Goal: Check status

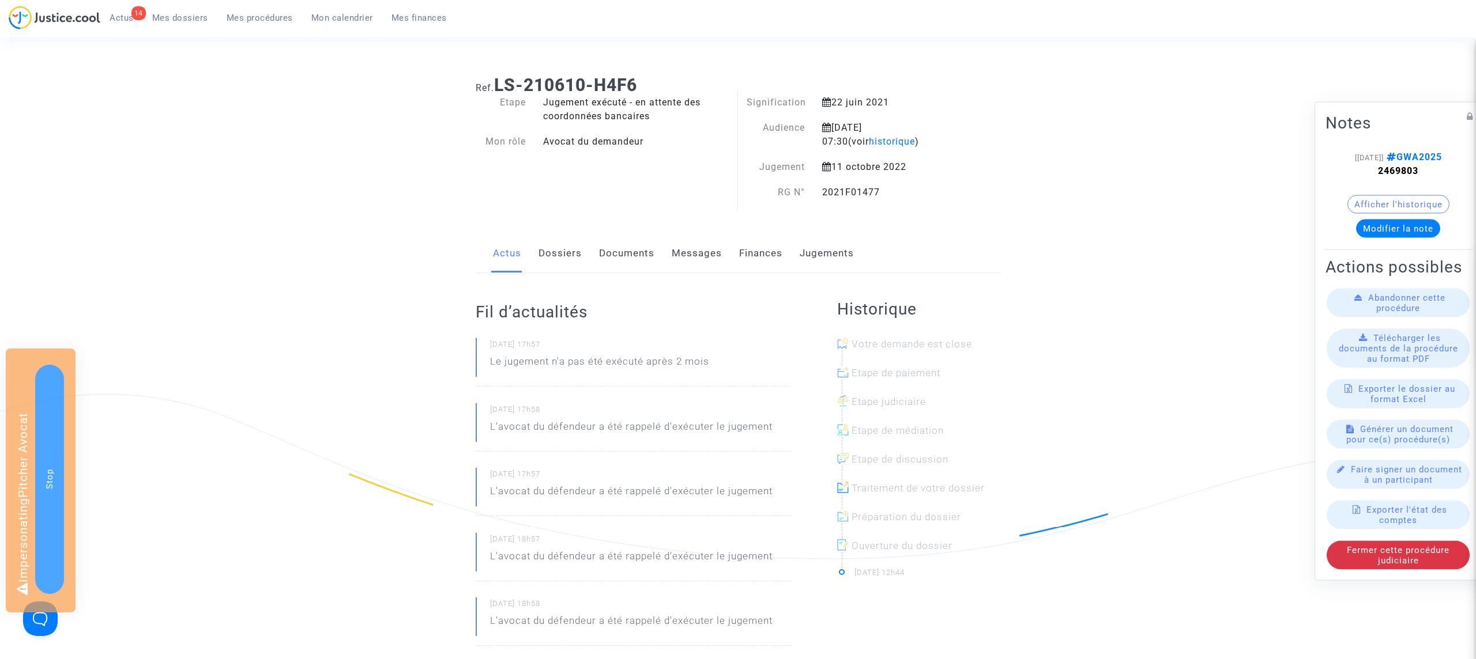
click at [828, 252] on link "Jugements" at bounding box center [826, 254] width 54 height 38
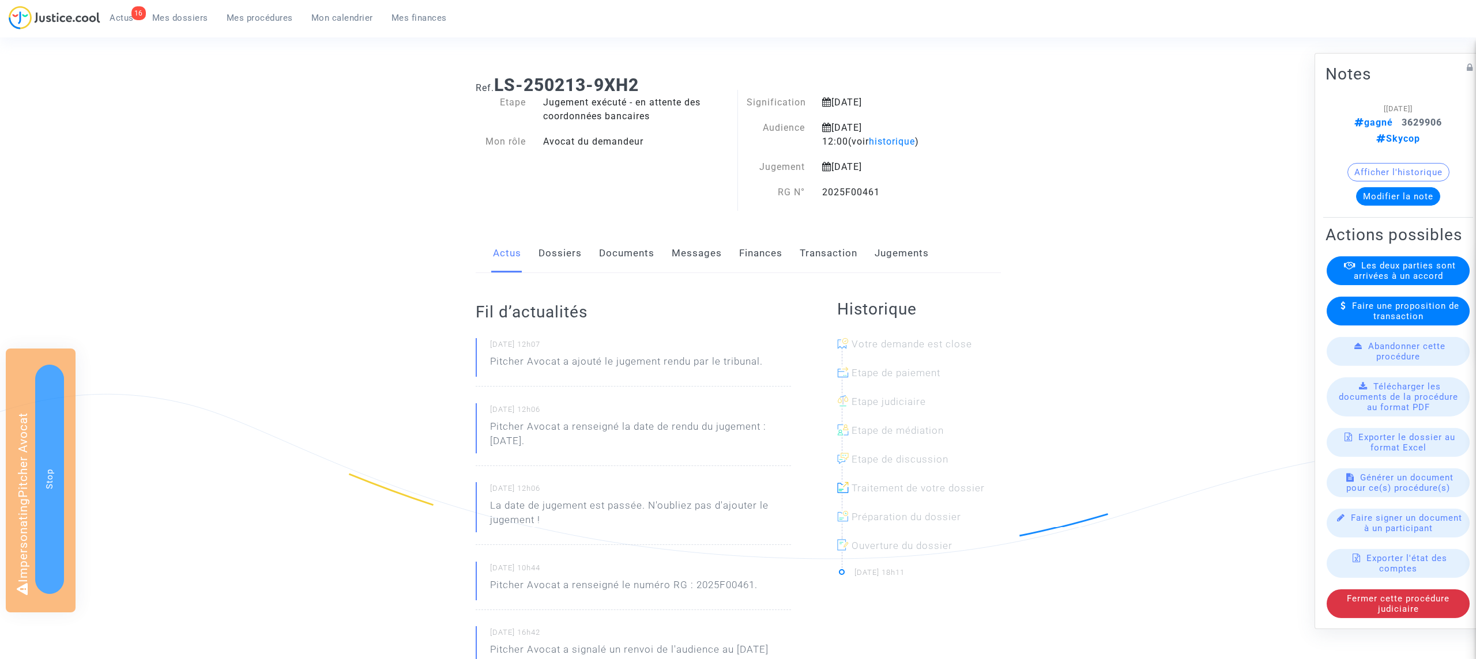
click at [908, 244] on link "Jugements" at bounding box center [901, 254] width 54 height 38
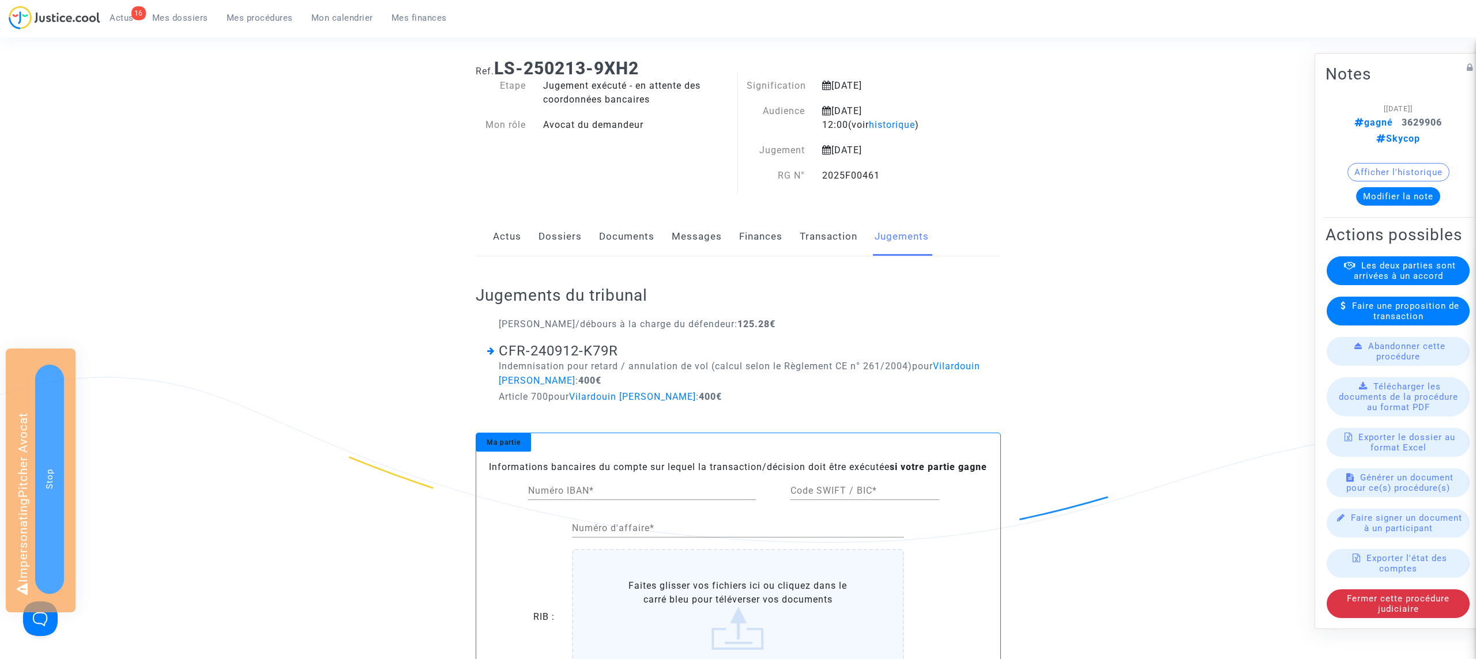
click at [642, 235] on link "Documents" at bounding box center [626, 237] width 55 height 38
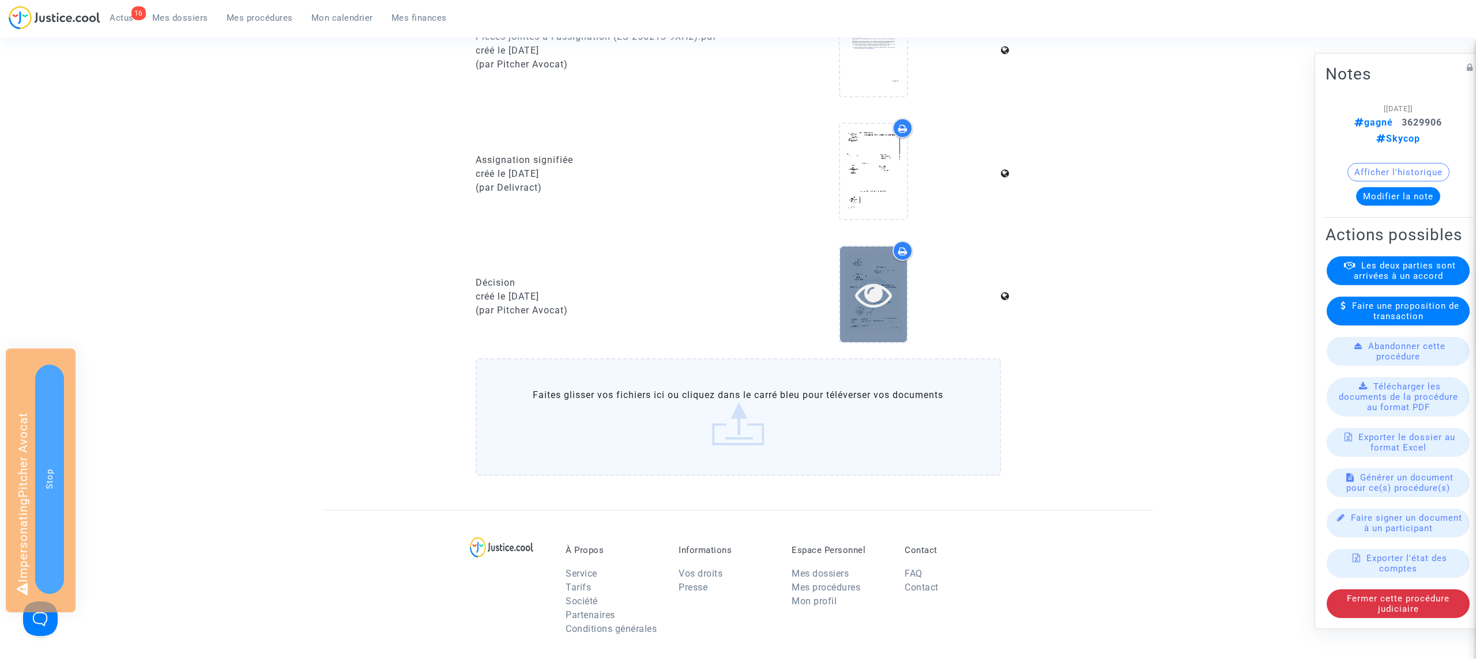
scroll to position [598, 0]
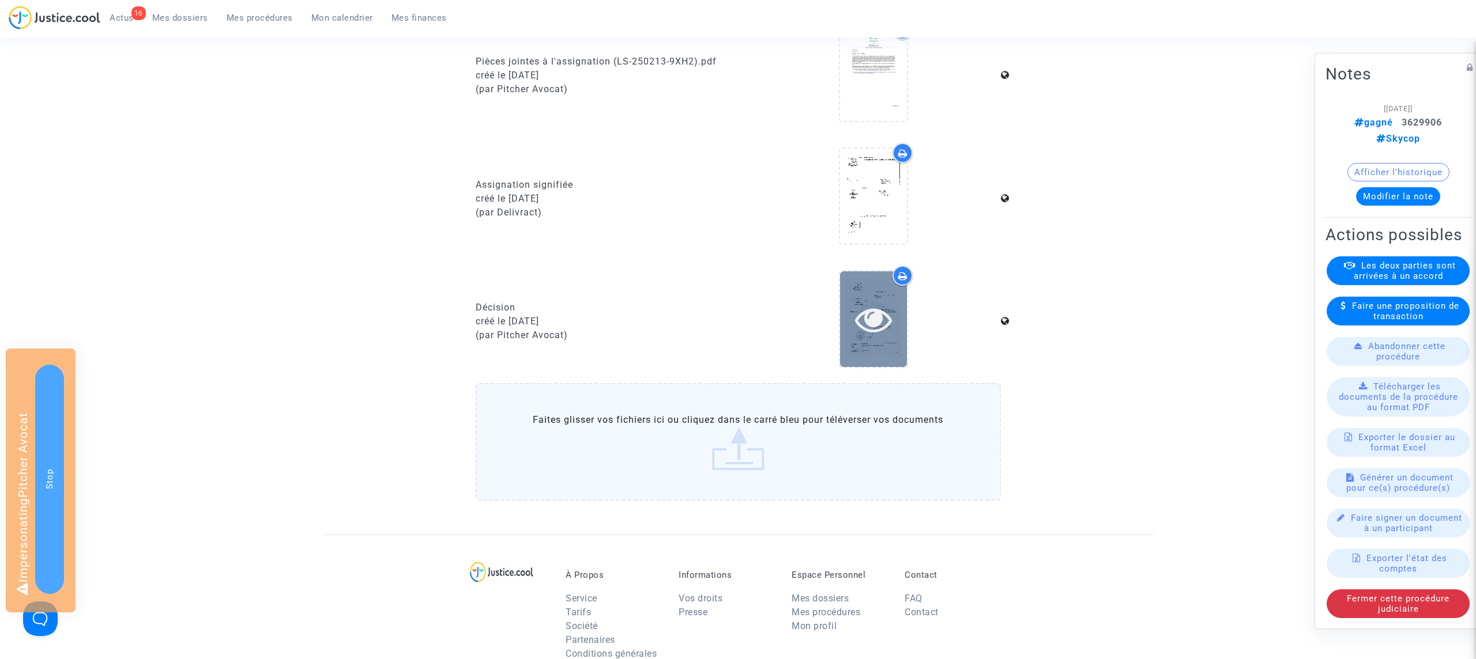
click at [890, 295] on div at bounding box center [873, 318] width 67 height 95
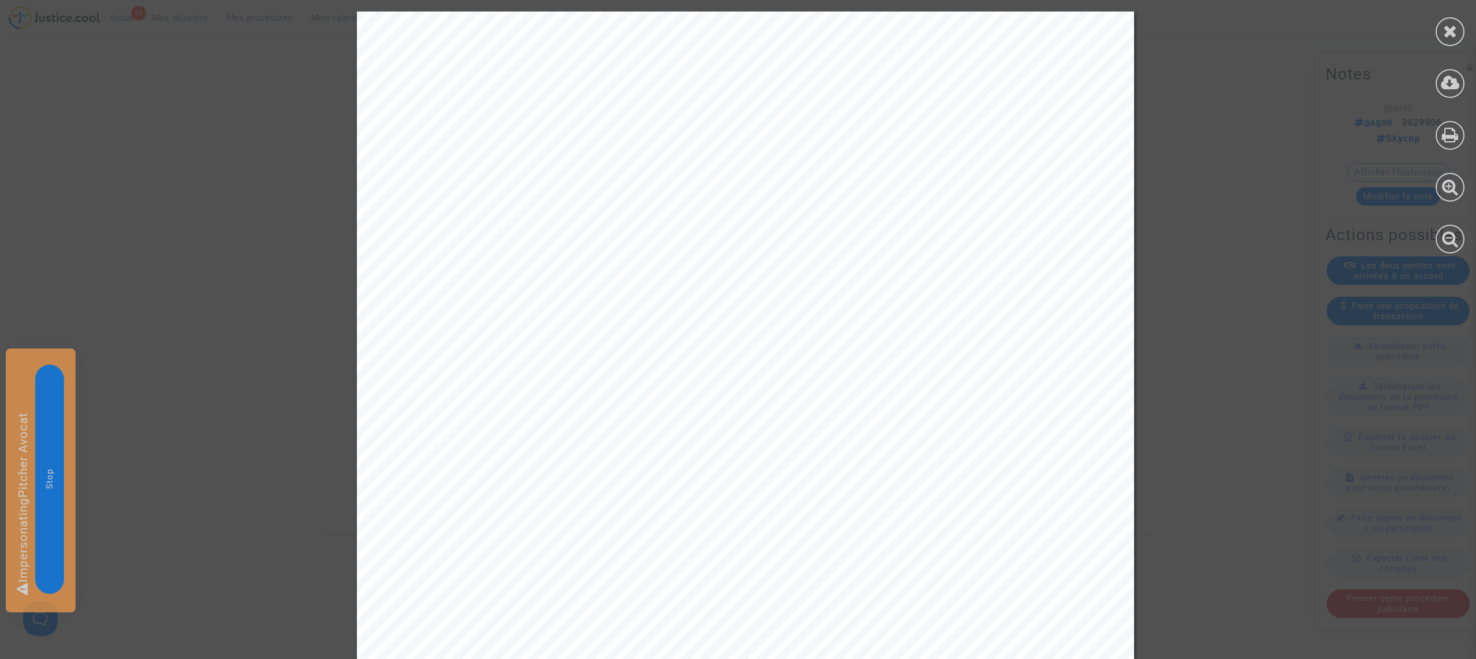
scroll to position [12, 0]
click at [1455, 240] on icon at bounding box center [1450, 238] width 17 height 17
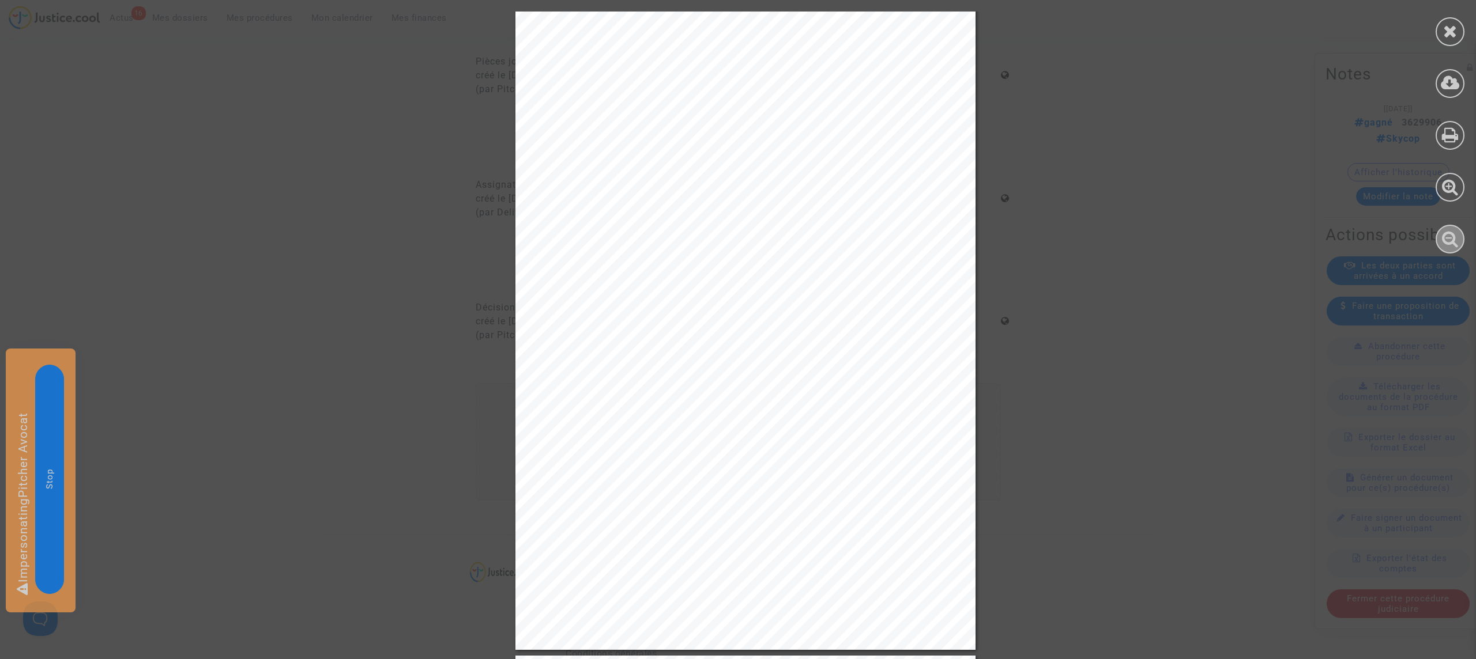
click at [1455, 240] on icon at bounding box center [1450, 238] width 17 height 17
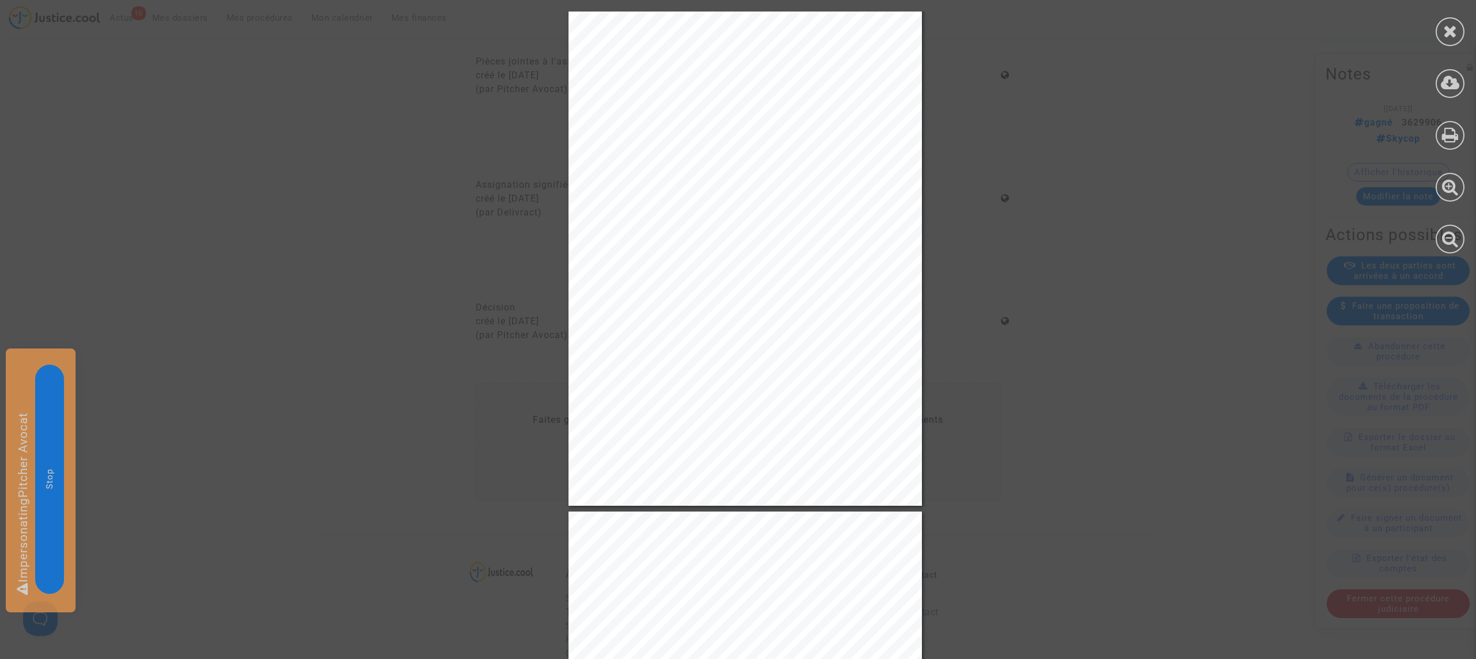
scroll to position [2423, 0]
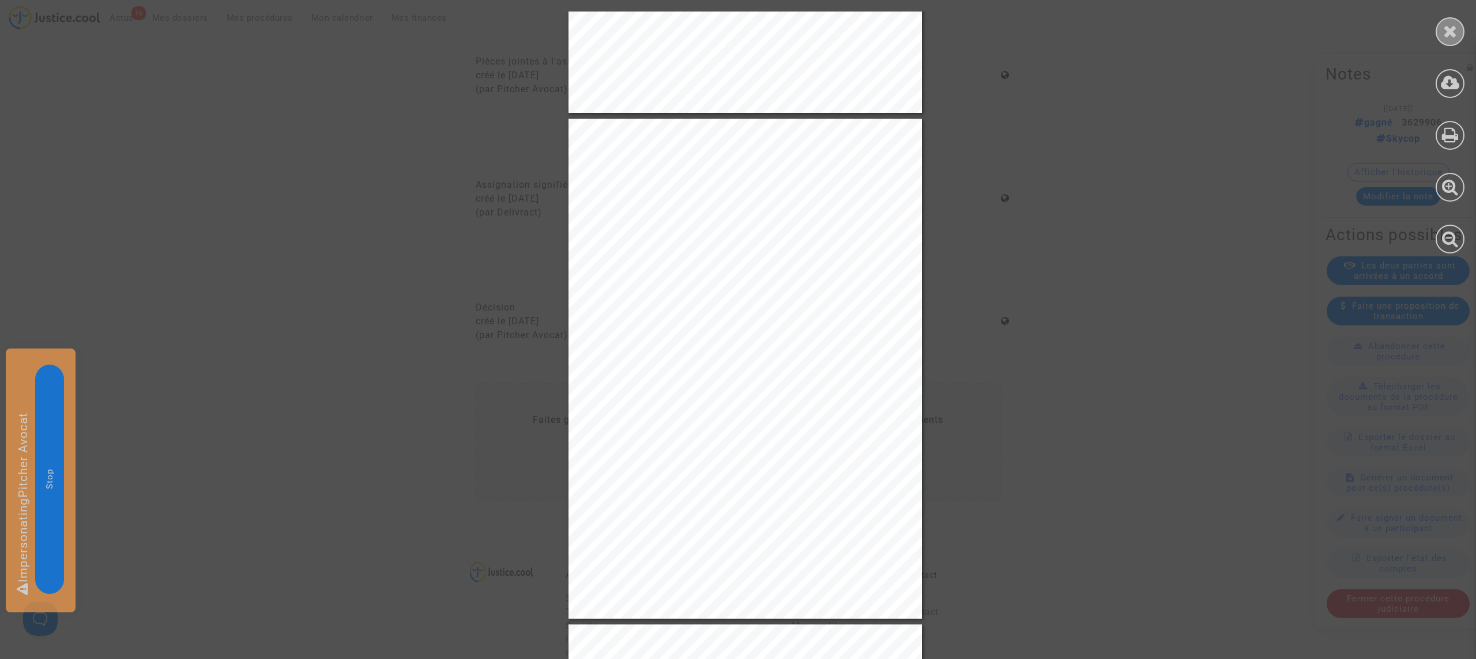
click at [1452, 39] on icon at bounding box center [1450, 30] width 14 height 17
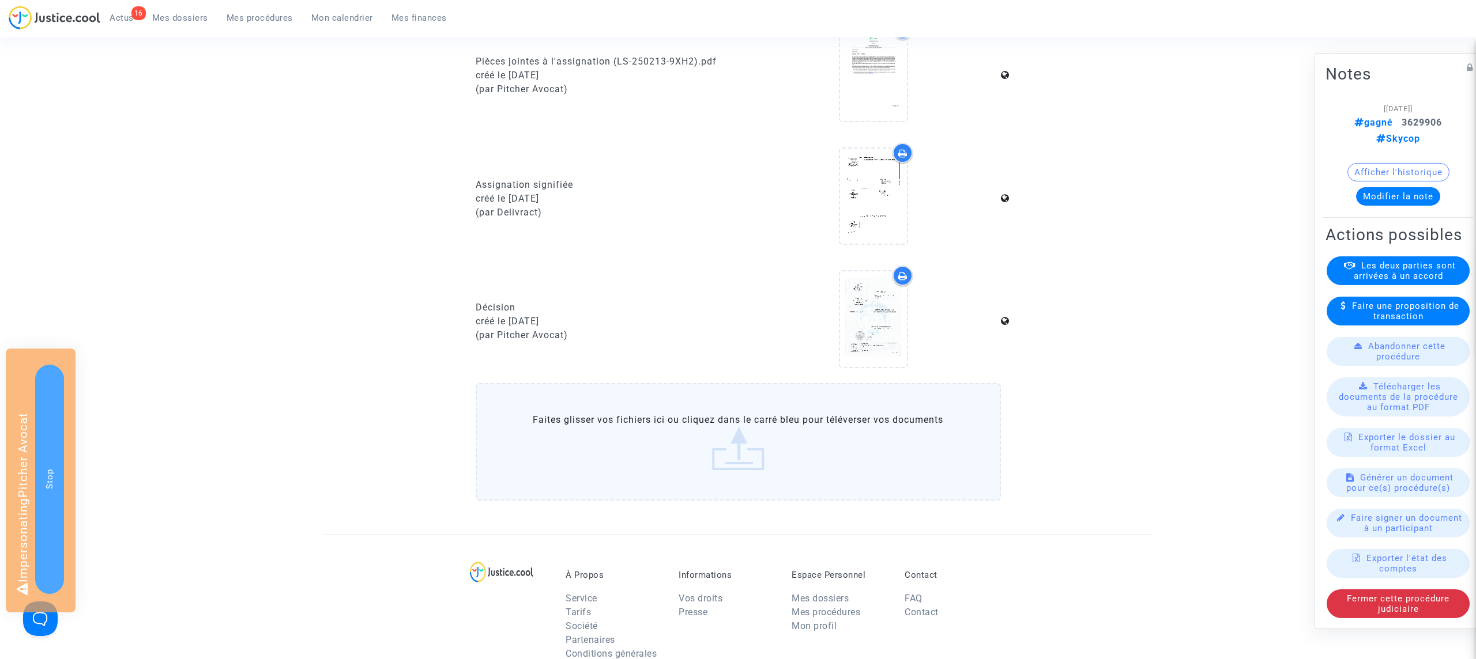
scroll to position [0, 0]
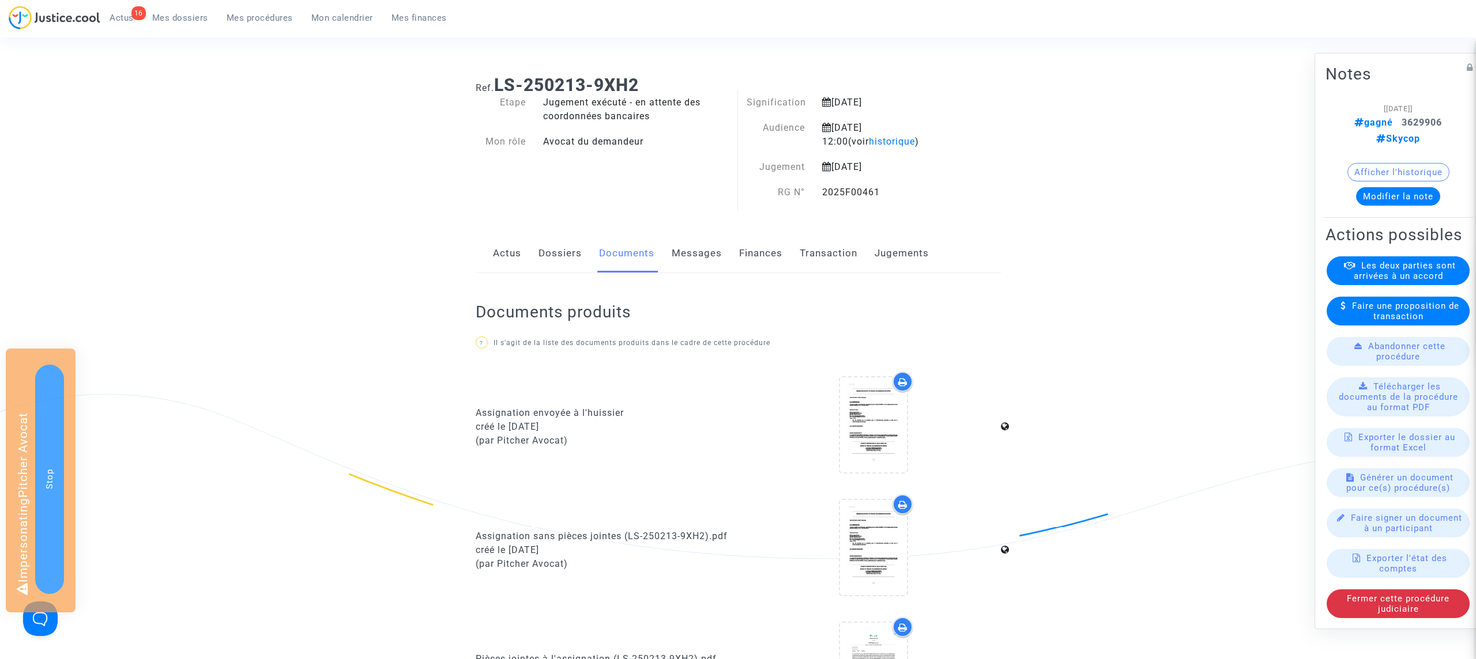
click at [553, 257] on link "Dossiers" at bounding box center [559, 254] width 43 height 38
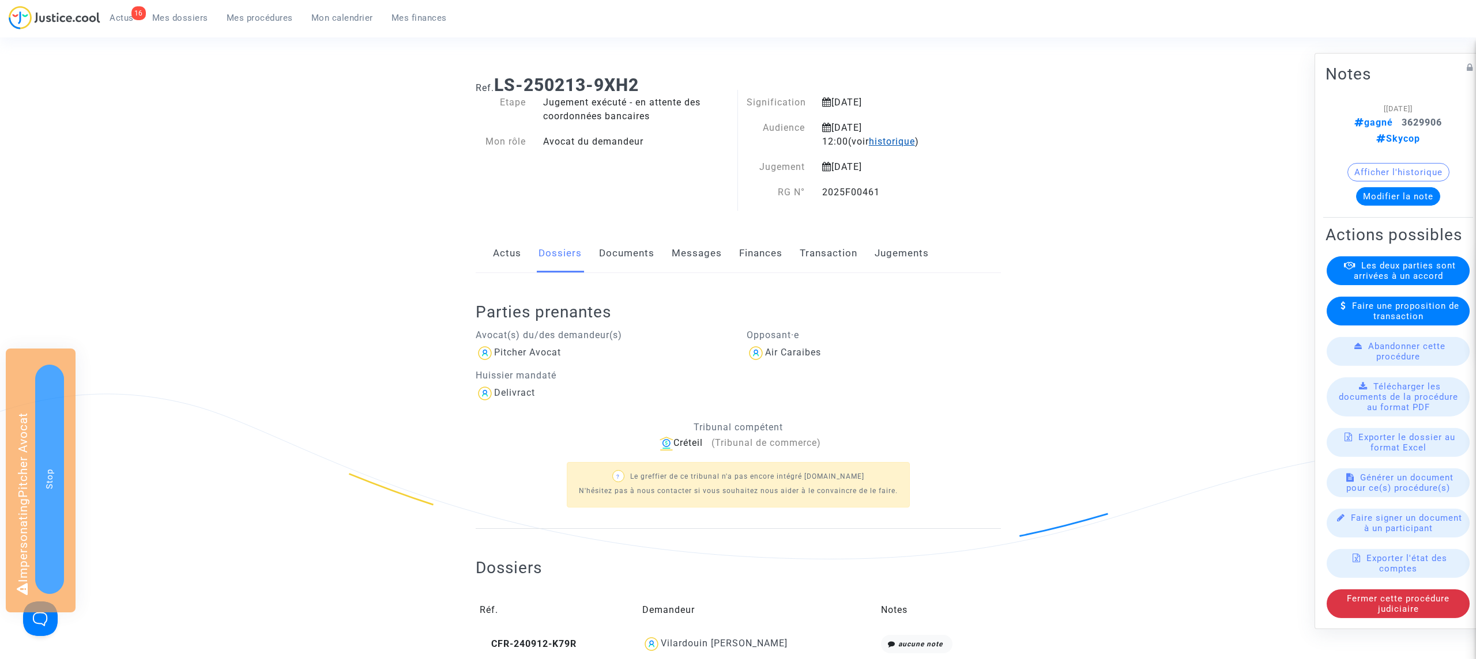
click at [869, 142] on span "historique" at bounding box center [892, 141] width 46 height 11
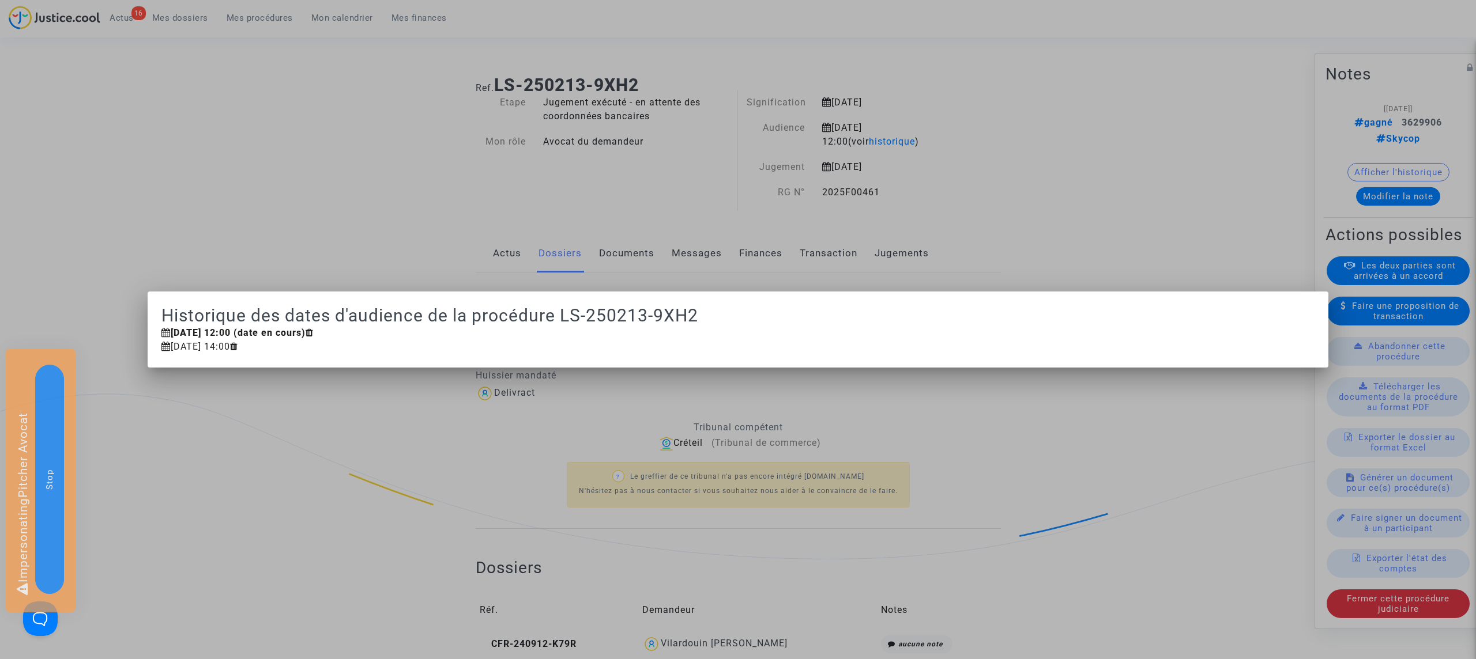
click at [975, 122] on div at bounding box center [738, 329] width 1476 height 659
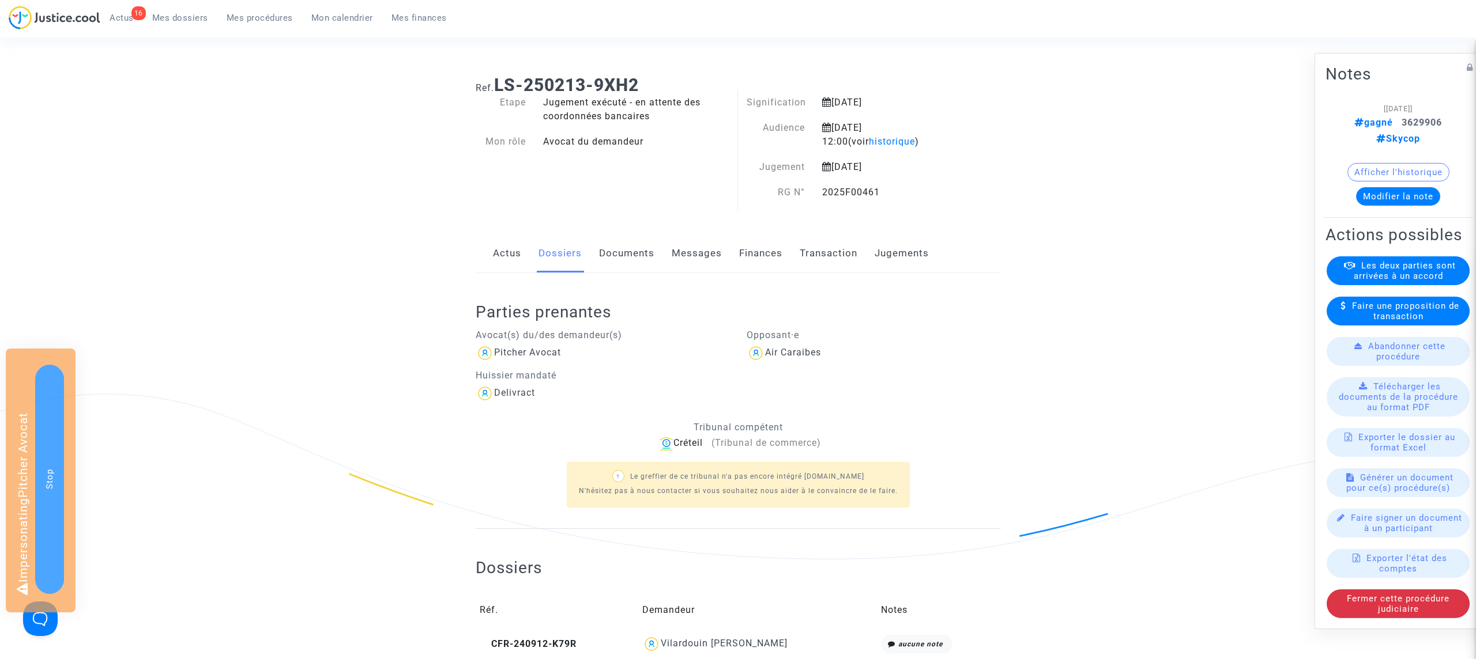
click at [897, 239] on link "Jugements" at bounding box center [901, 254] width 54 height 38
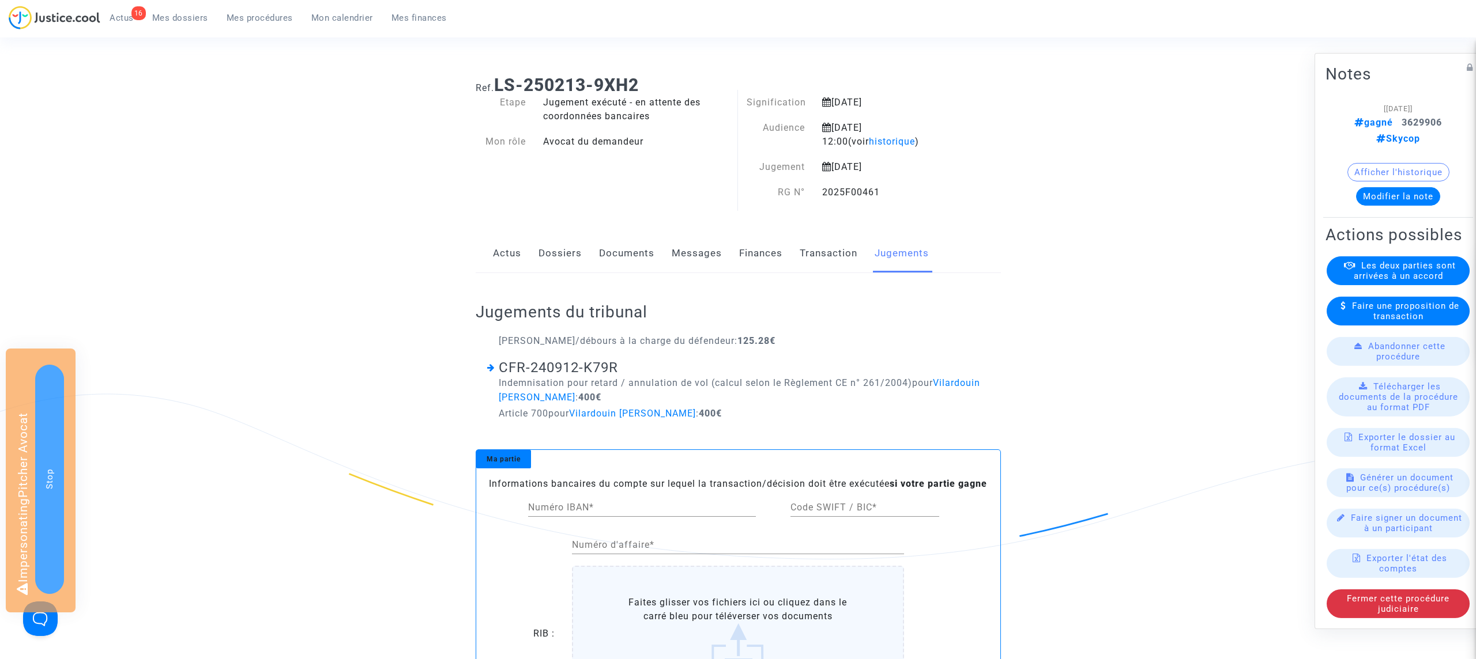
click at [640, 256] on link "Documents" at bounding box center [626, 254] width 55 height 38
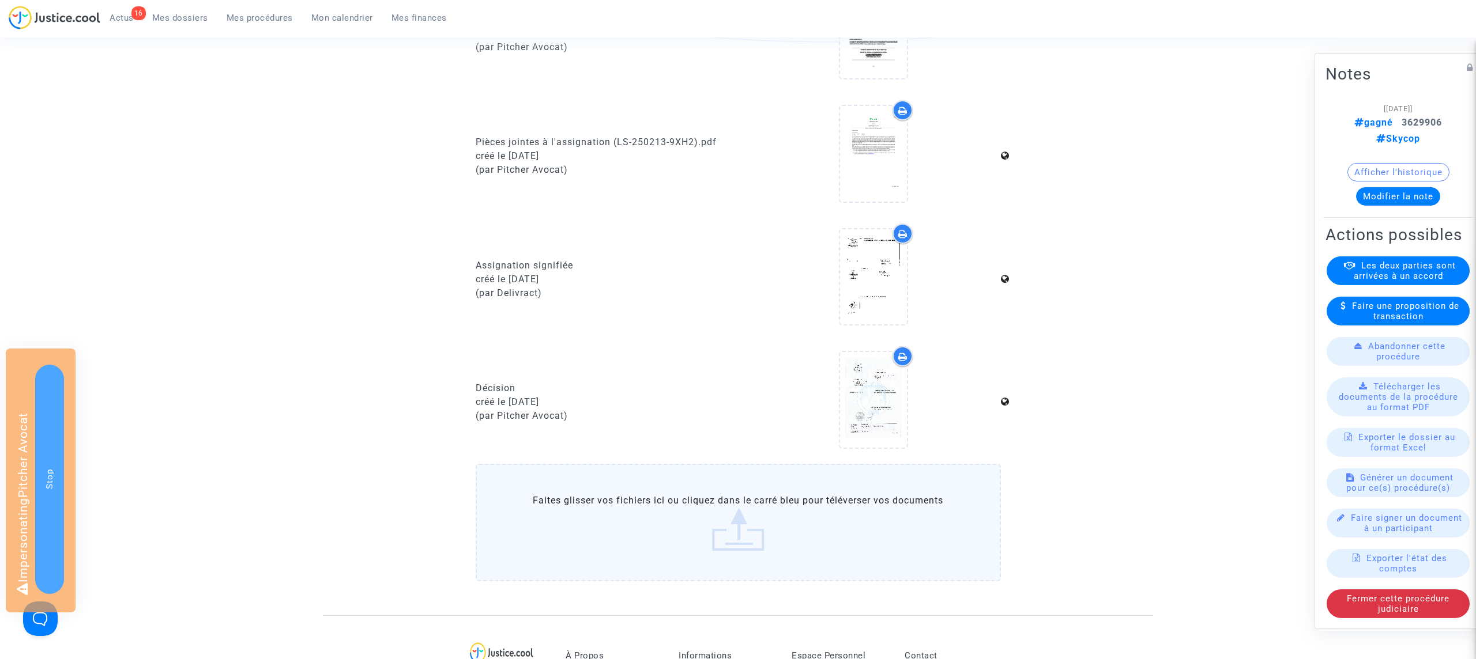
scroll to position [563, 0]
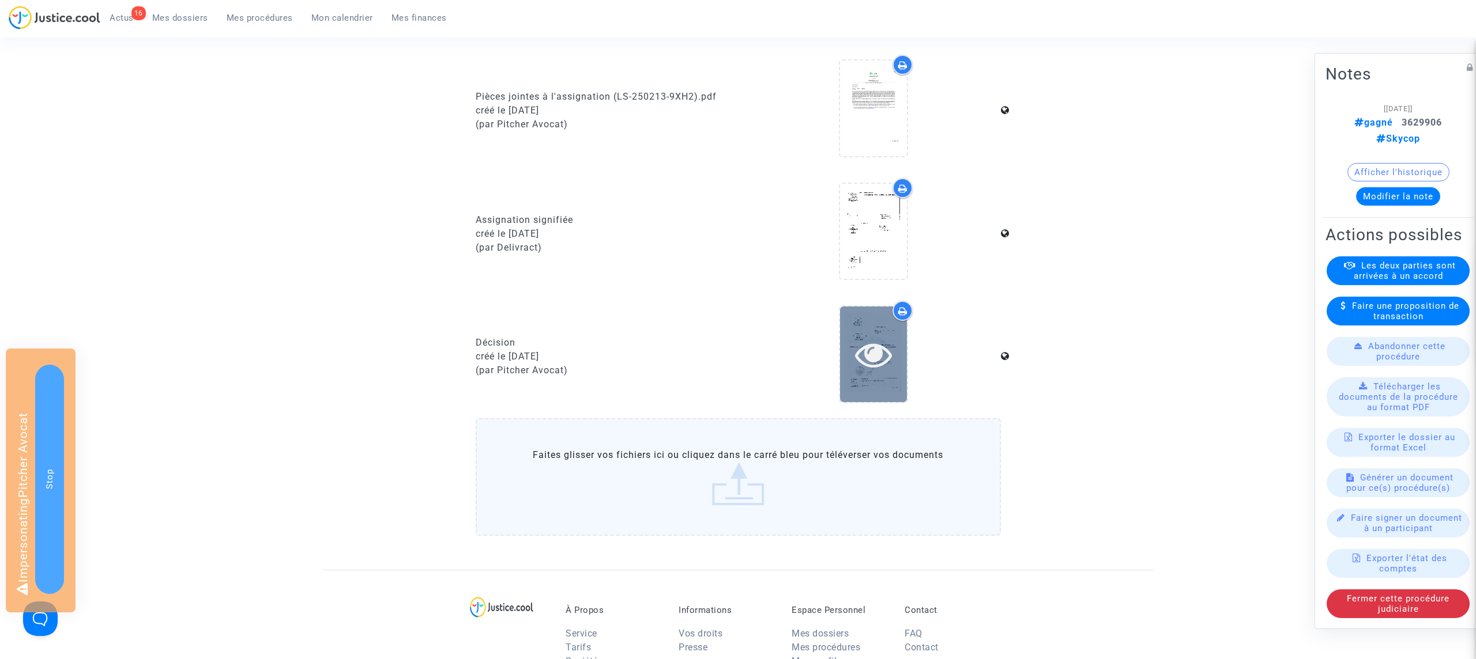
click at [880, 349] on icon at bounding box center [873, 354] width 37 height 37
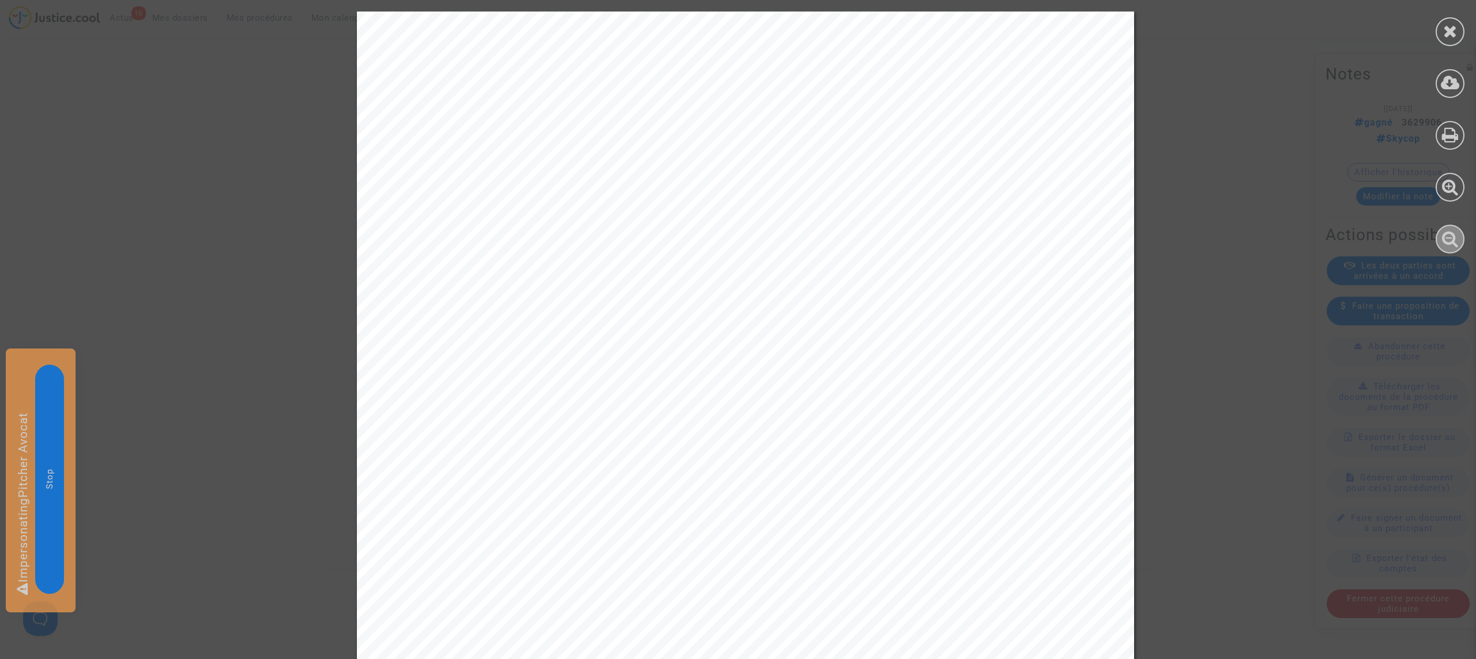
click at [1459, 243] on div at bounding box center [1449, 239] width 29 height 29
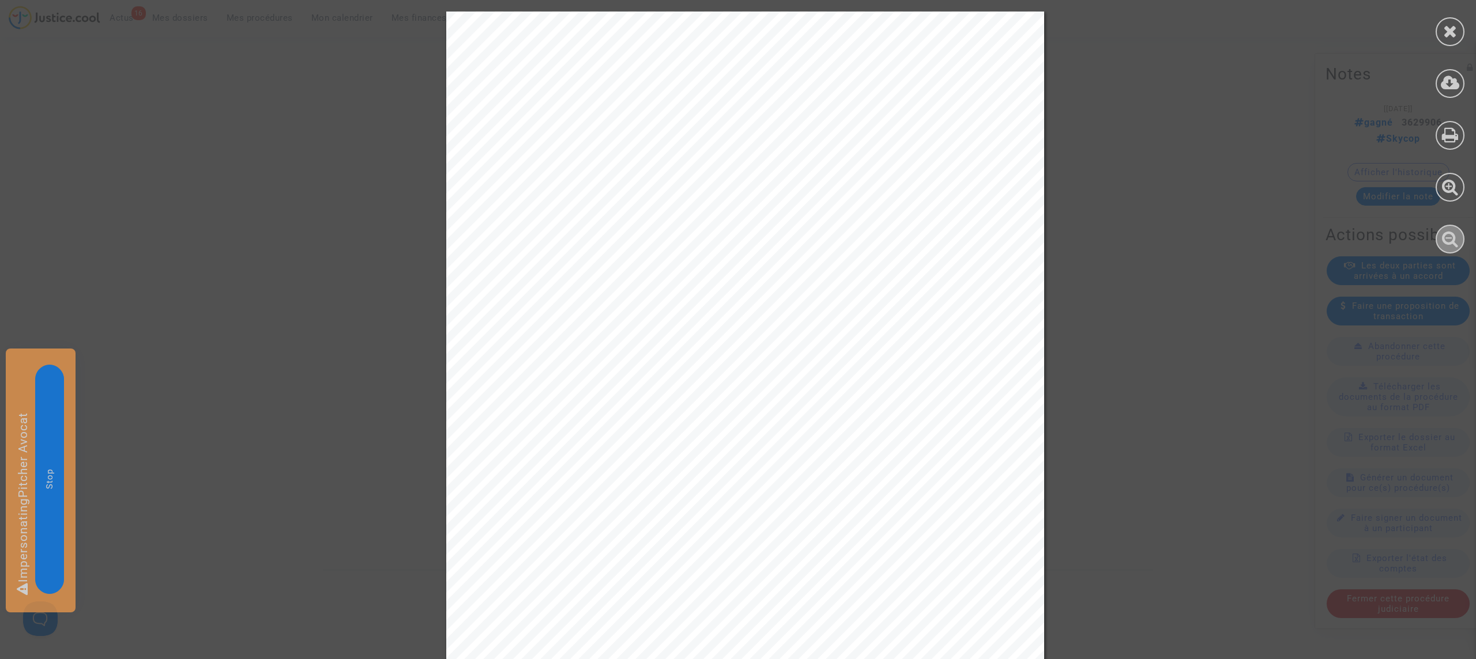
click at [1459, 243] on div at bounding box center [1449, 239] width 29 height 29
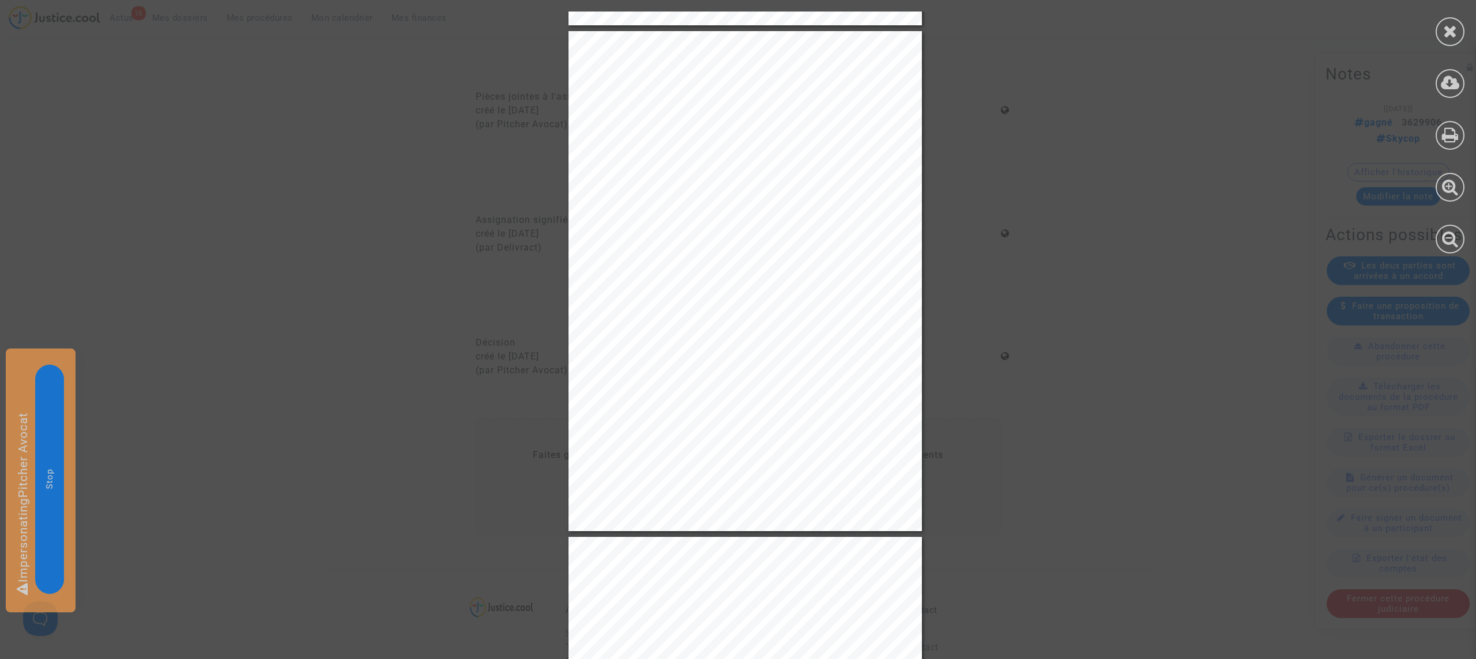
scroll to position [478, 0]
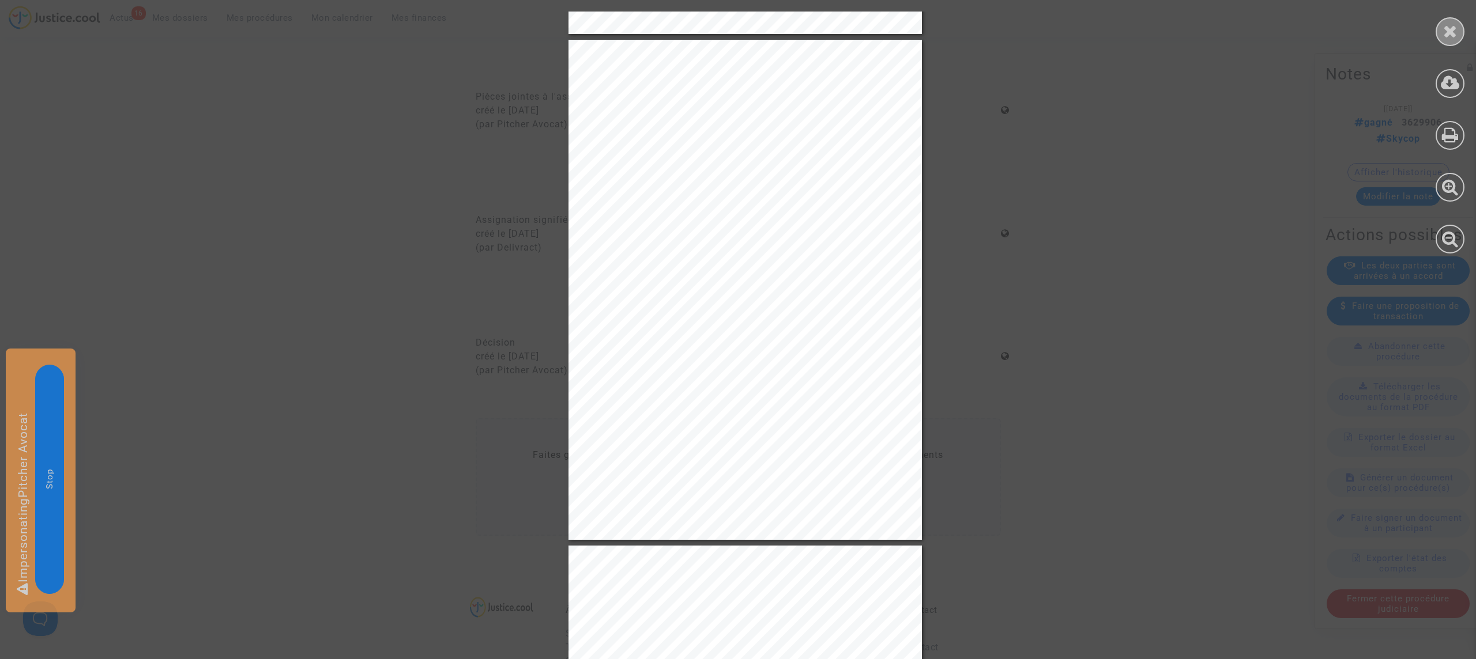
click at [1454, 29] on icon at bounding box center [1450, 30] width 14 height 17
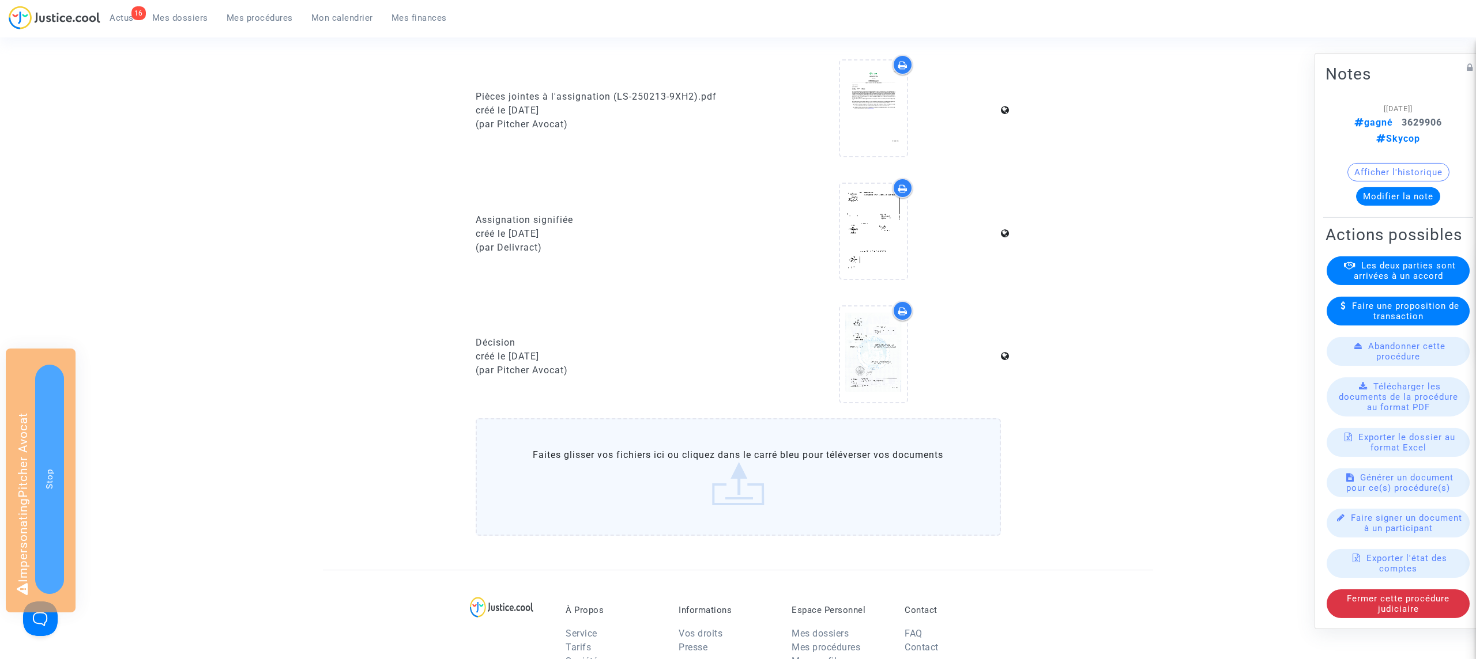
scroll to position [0, 0]
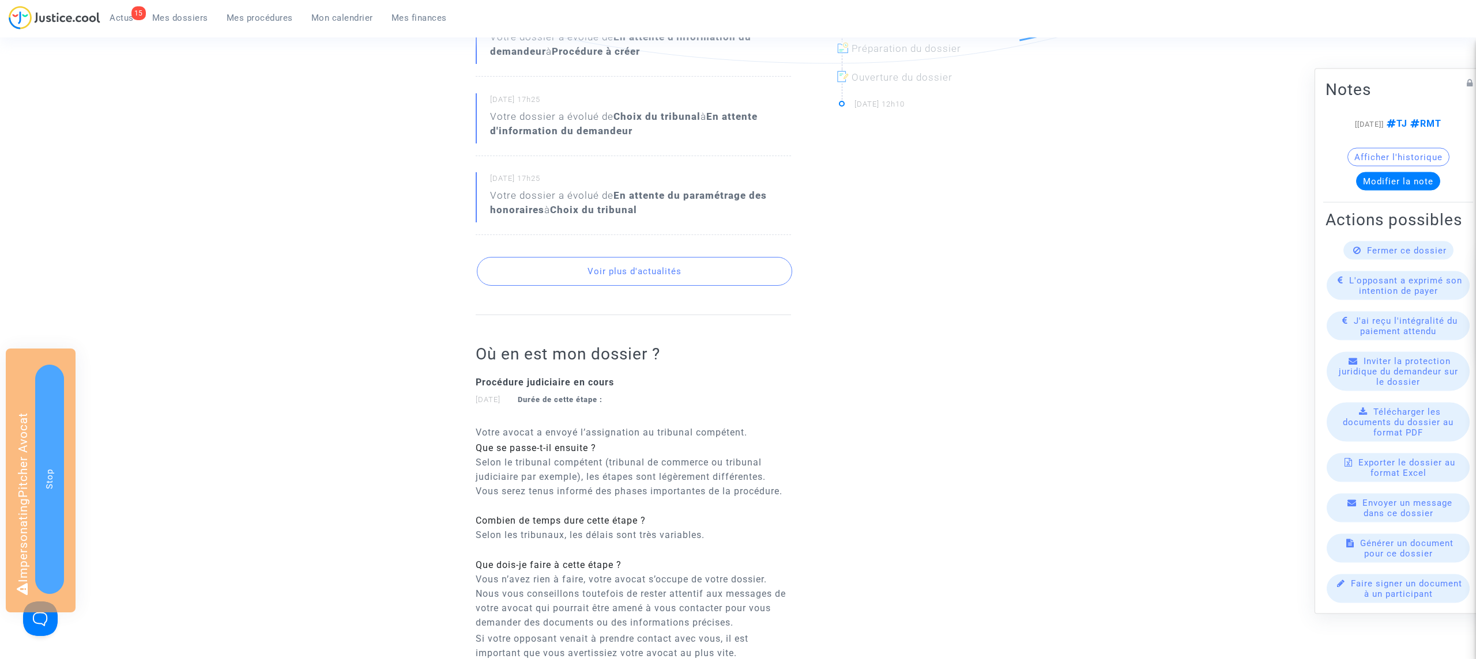
scroll to position [459, 0]
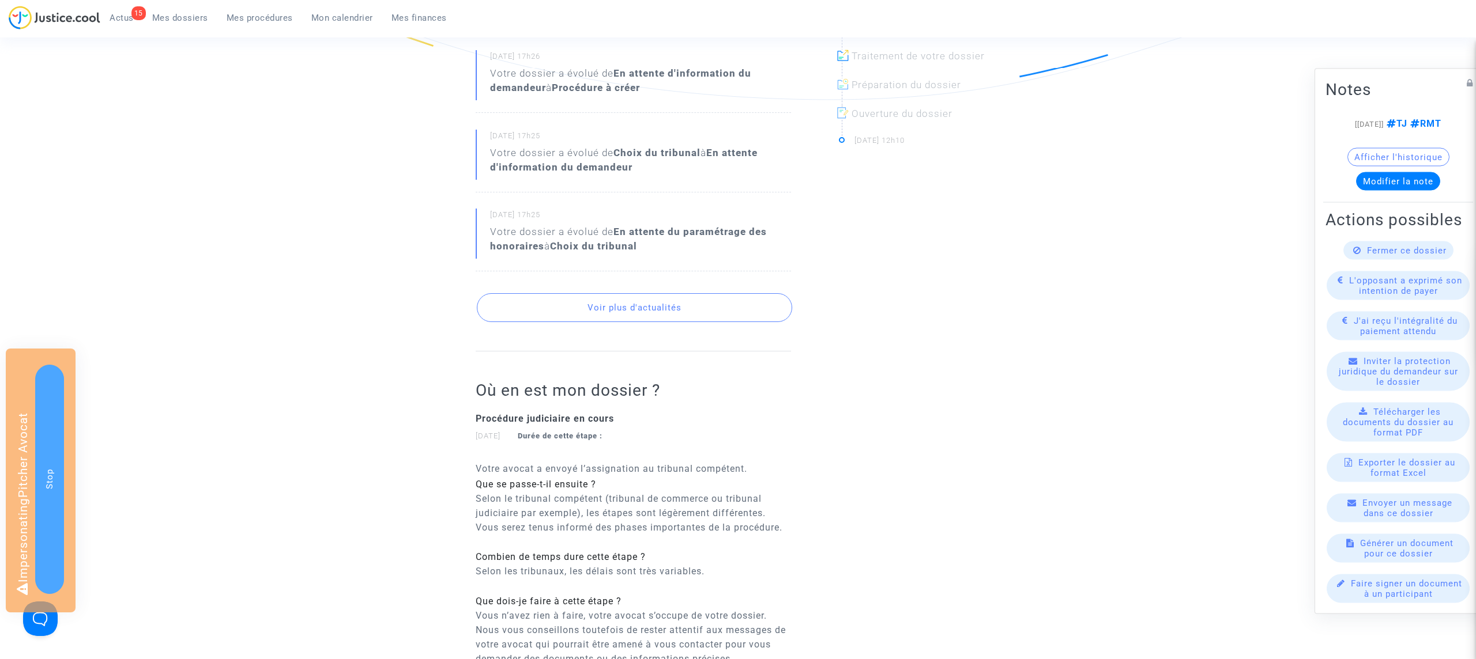
click at [646, 305] on button "Voir plus d'actualités" at bounding box center [634, 307] width 315 height 29
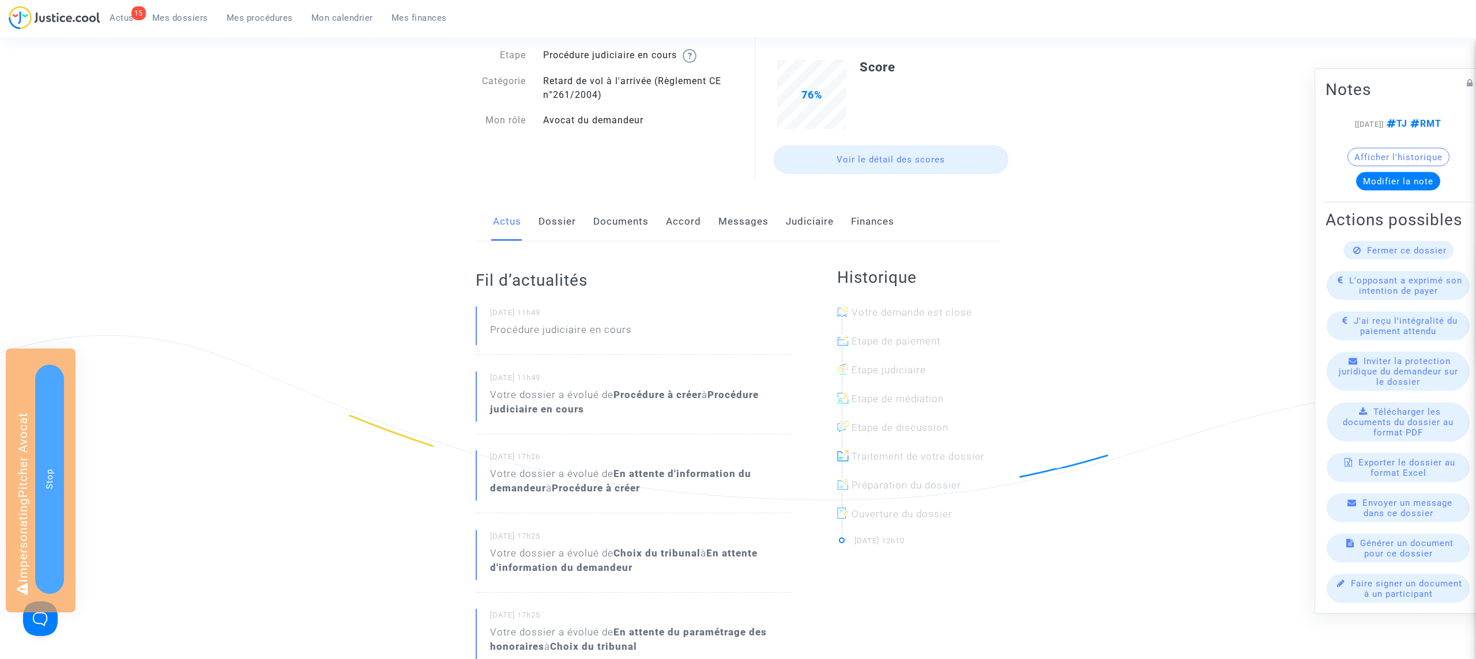
scroll to position [0, 0]
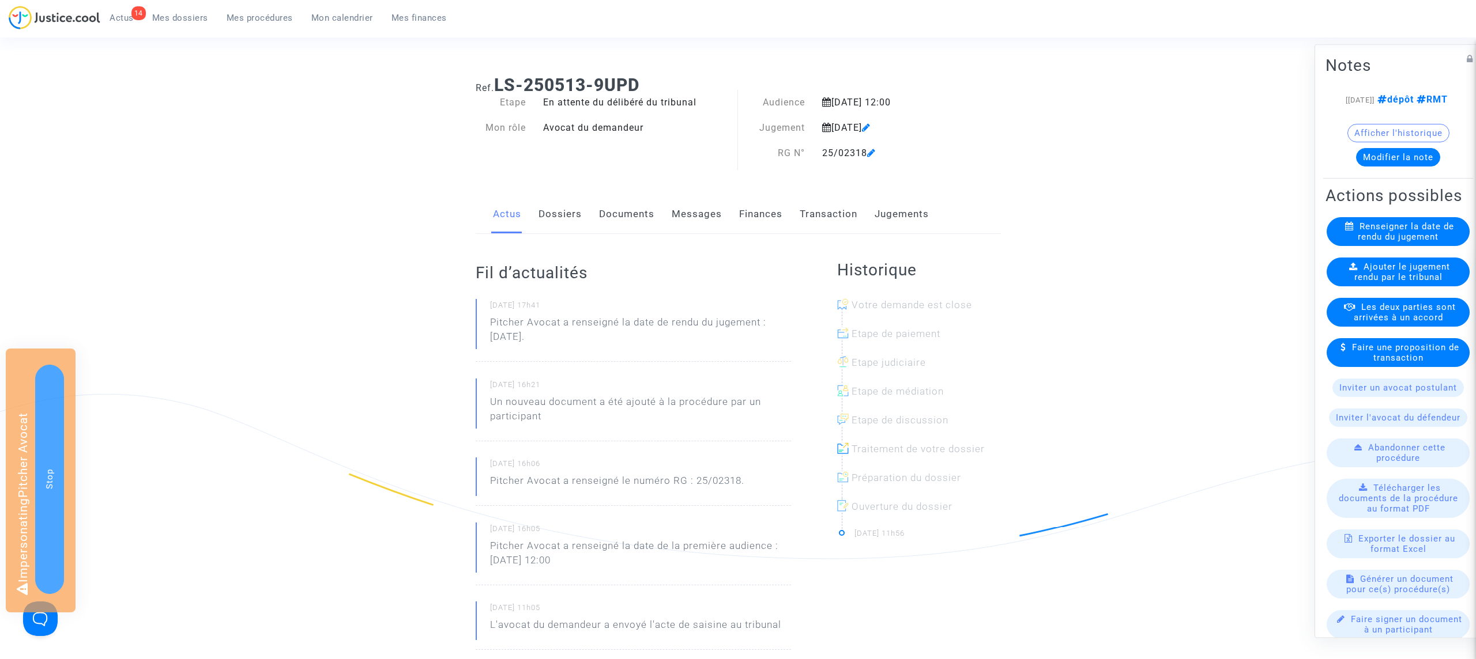
click at [911, 213] on link "Jugements" at bounding box center [901, 214] width 54 height 38
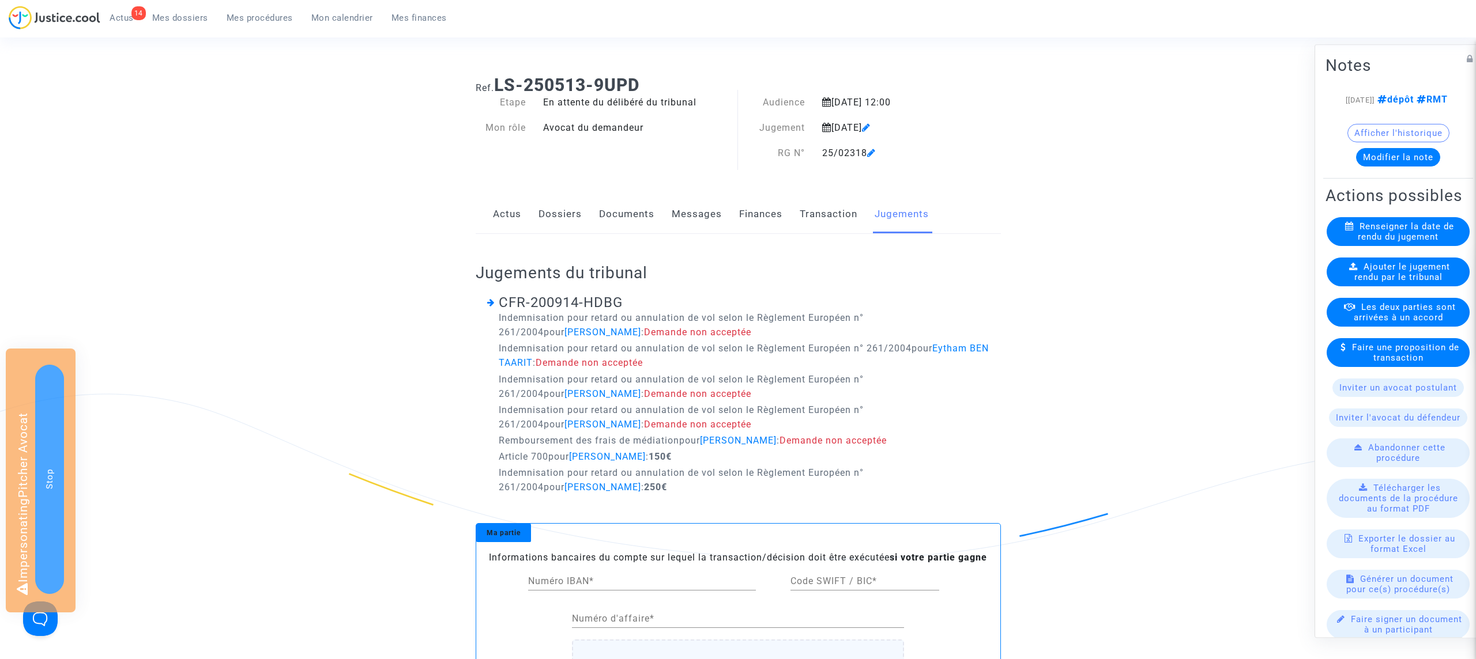
click at [631, 220] on link "Documents" at bounding box center [626, 214] width 55 height 38
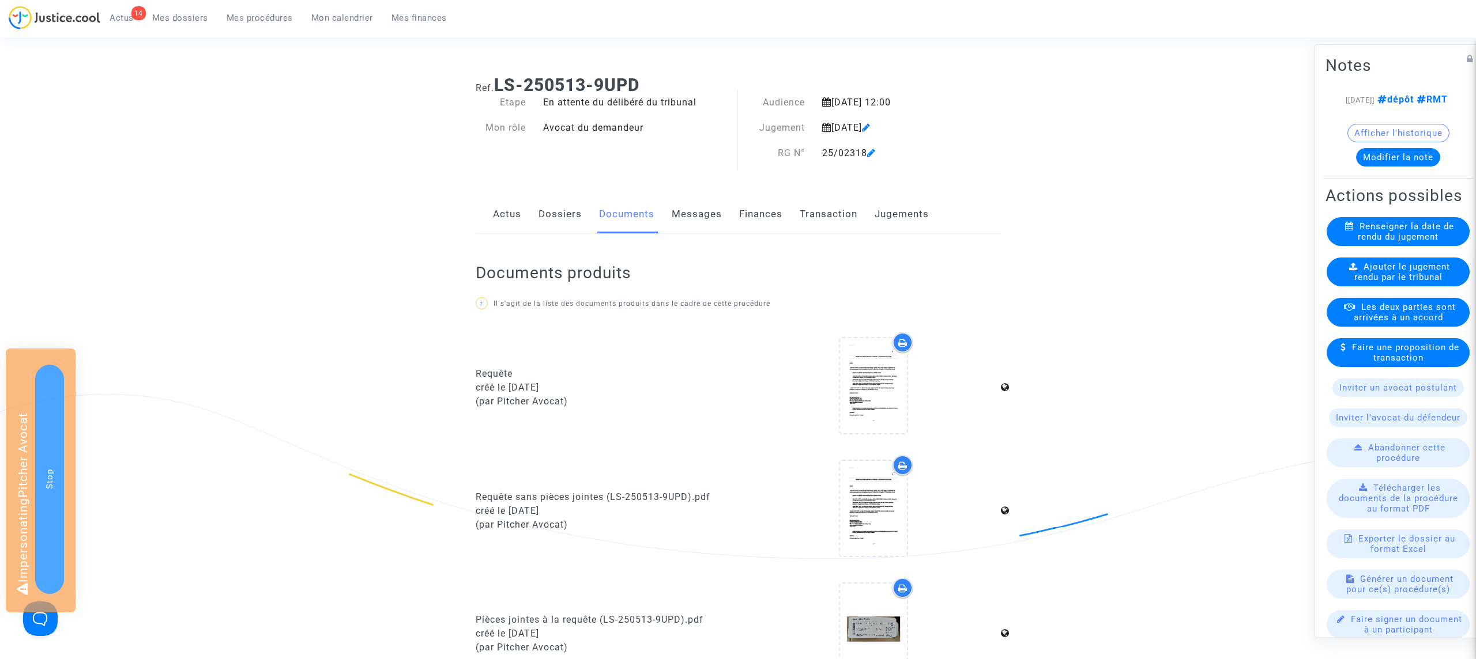
click at [910, 212] on link "Jugements" at bounding box center [901, 214] width 54 height 38
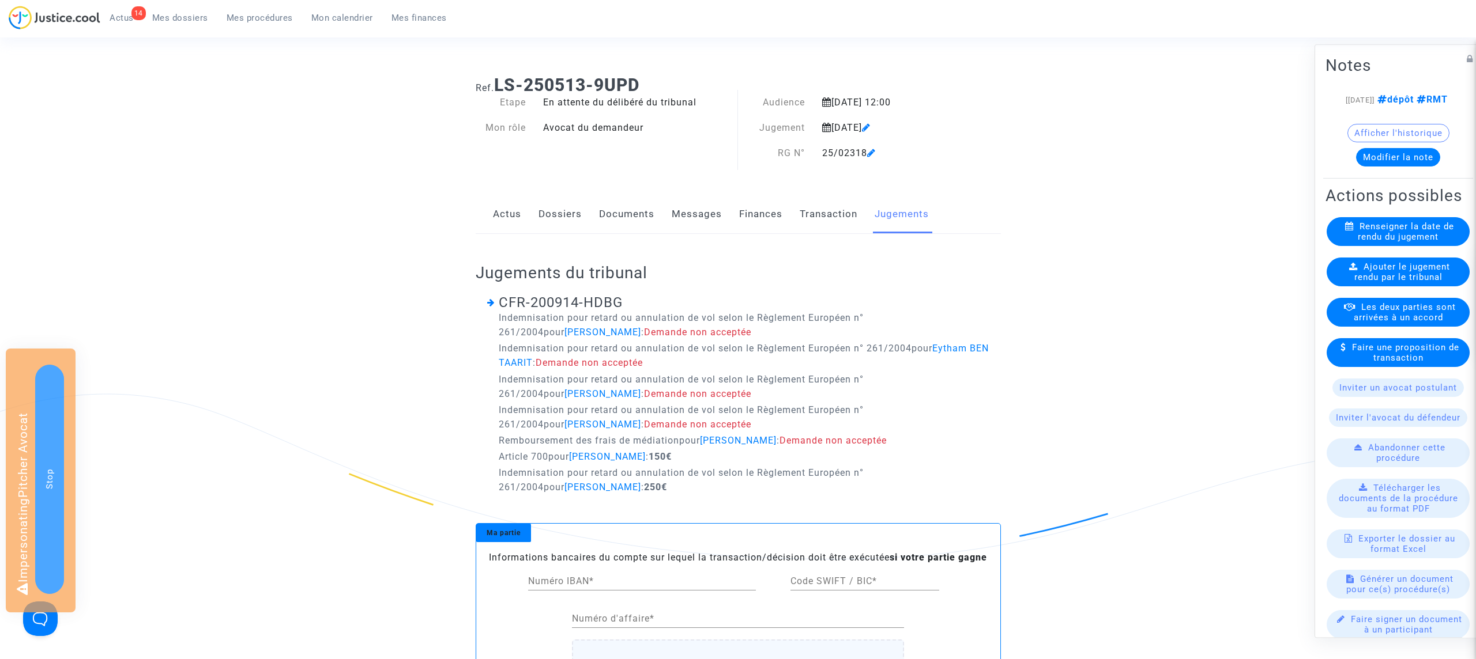
click at [1131, 218] on ng-component "Ref. LS-250513-9UPD Etape En attente du délibéré du tribunal Mon rôle Avocat du…" at bounding box center [738, 448] width 830 height 765
drag, startPoint x: 503, startPoint y: 82, endPoint x: 774, endPoint y: 99, distance: 271.5
click at [774, 99] on div "Ref. LS-250513-9UPD Etape En attente du délibéré du tribunal Mon rôle Avocat du…" at bounding box center [738, 118] width 542 height 105
copy div "LS-250513-9UPD Etape En attente du délibéré du tribunal Mon rôle Avocat du dema…"
click at [681, 91] on h1 "Ref. LS-250513-9UPD" at bounding box center [738, 85] width 525 height 21
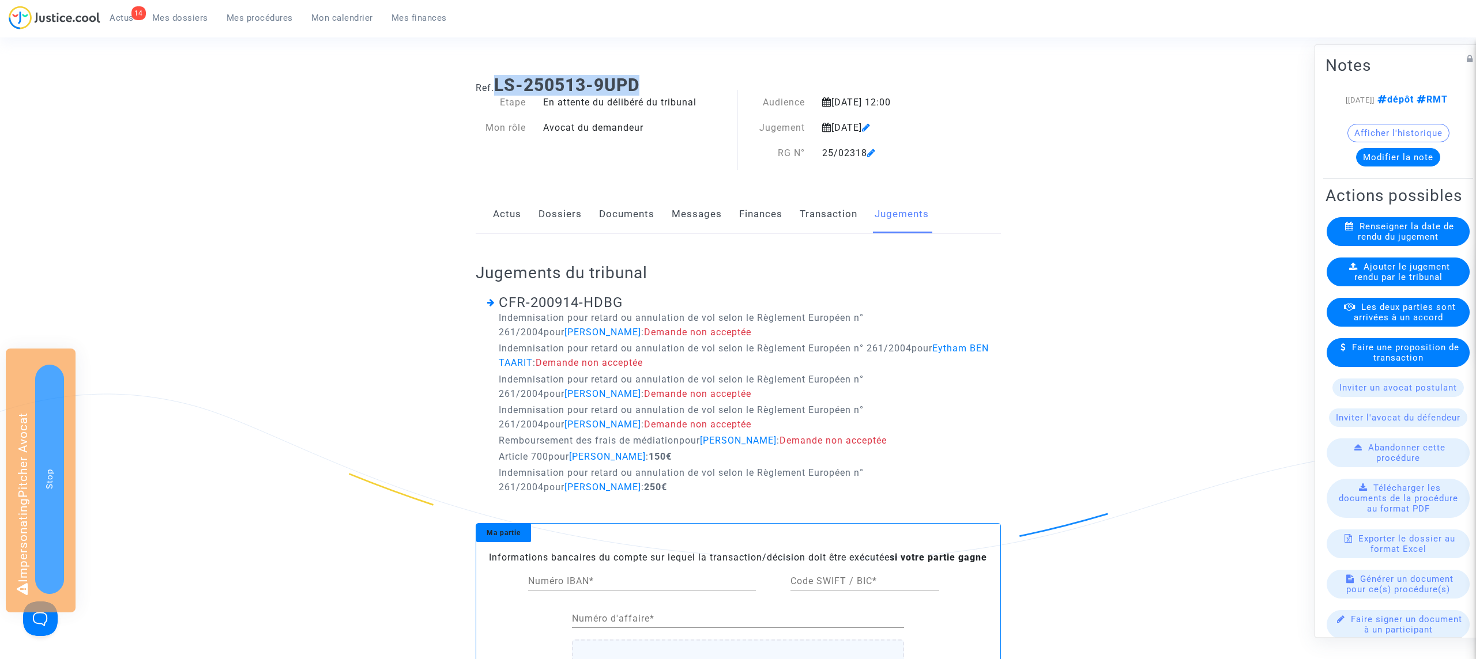
drag, startPoint x: 499, startPoint y: 82, endPoint x: 684, endPoint y: 84, distance: 185.6
click at [684, 84] on h1 "Ref. LS-250513-9UPD" at bounding box center [738, 85] width 525 height 21
copy b "LS-250513-9UPD"
click at [629, 209] on link "Documents" at bounding box center [626, 214] width 55 height 38
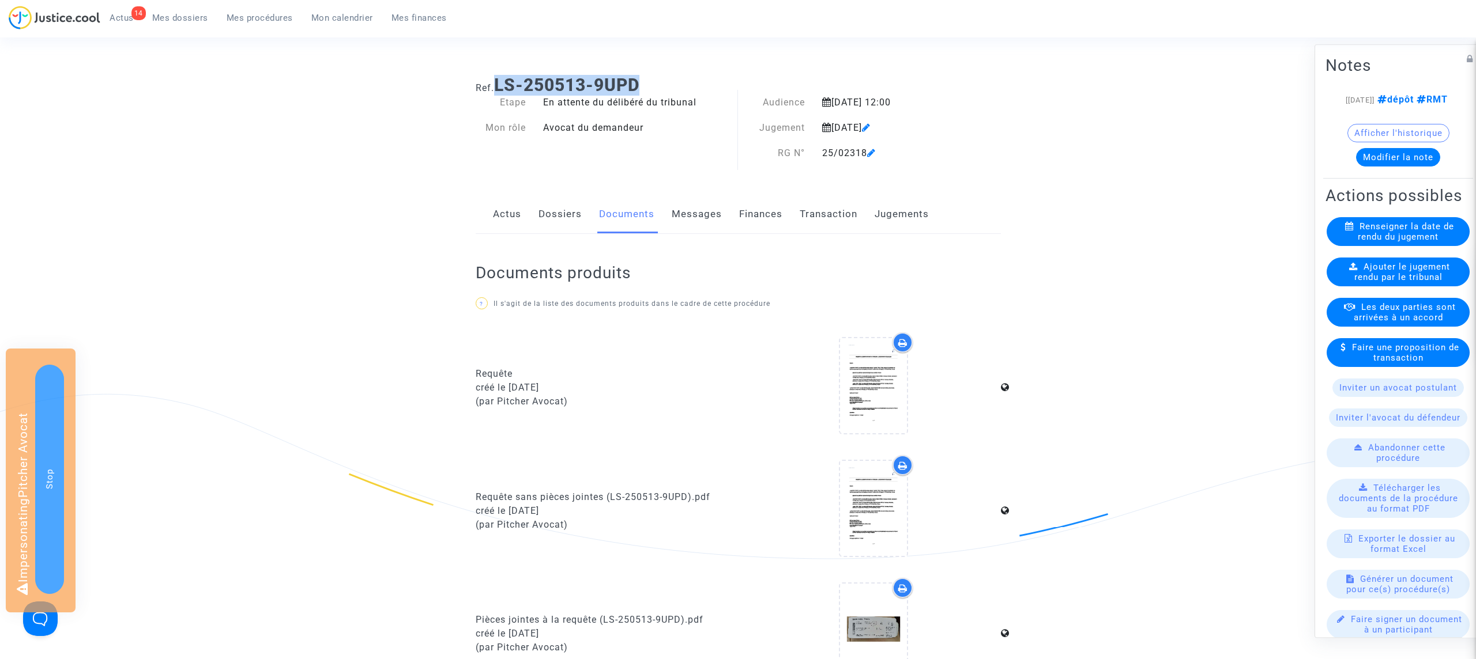
click at [833, 212] on link "Transaction" at bounding box center [828, 214] width 58 height 38
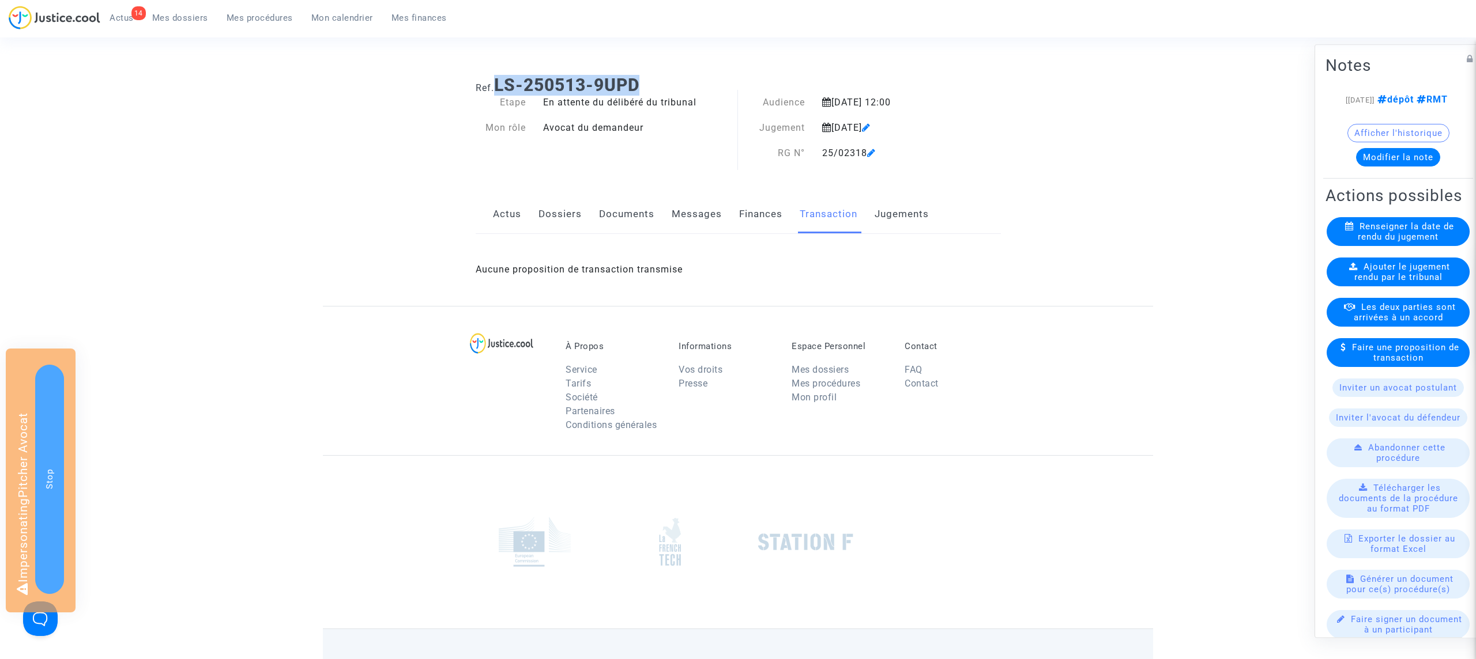
click at [617, 218] on link "Documents" at bounding box center [626, 214] width 55 height 38
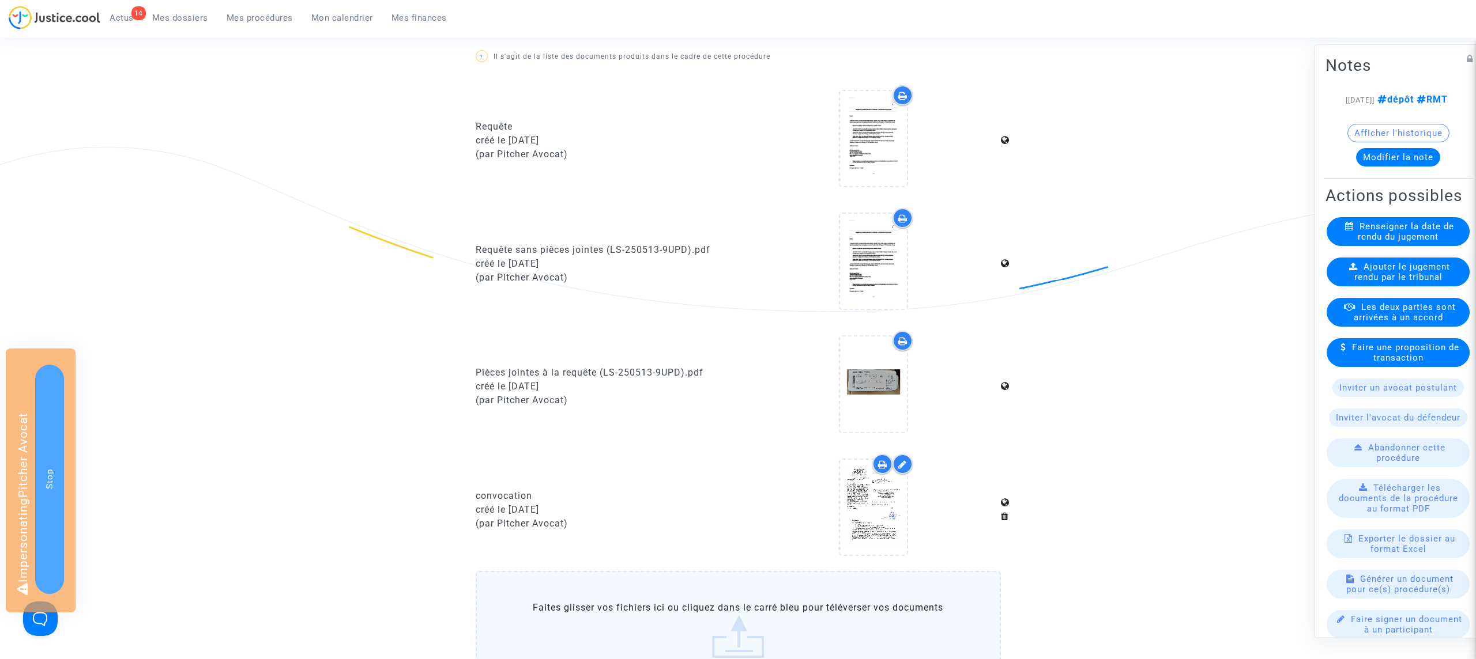
scroll to position [254, 0]
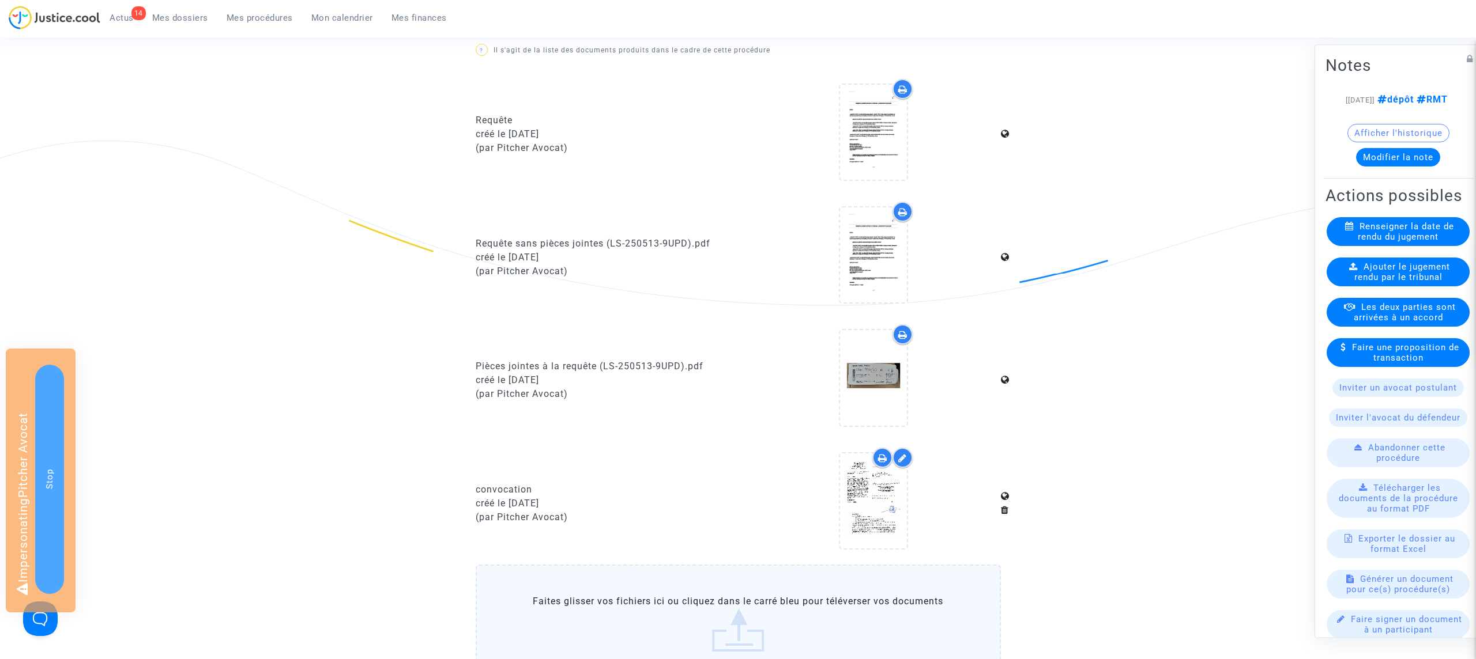
click at [1395, 142] on button "Afficher l'historique" at bounding box center [1398, 133] width 102 height 18
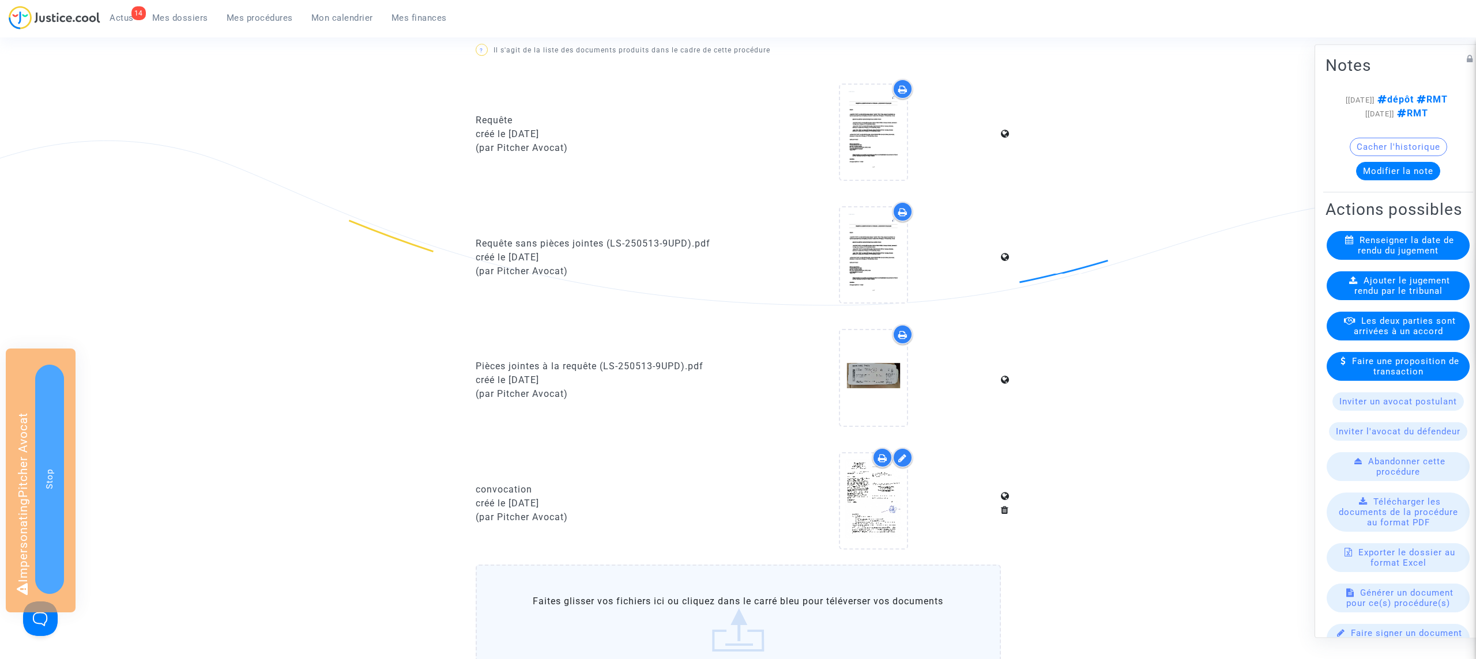
click at [1387, 156] on button "Cacher l'historique" at bounding box center [1397, 147] width 97 height 18
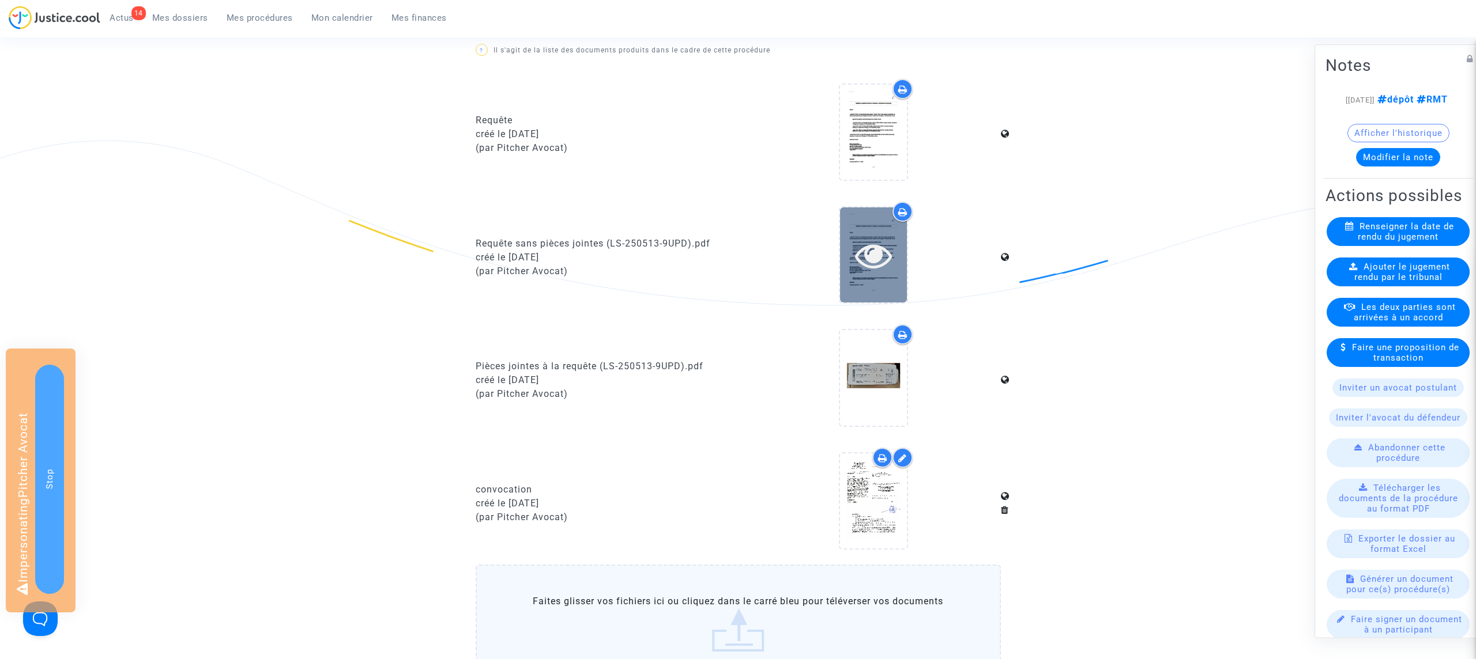
scroll to position [0, 0]
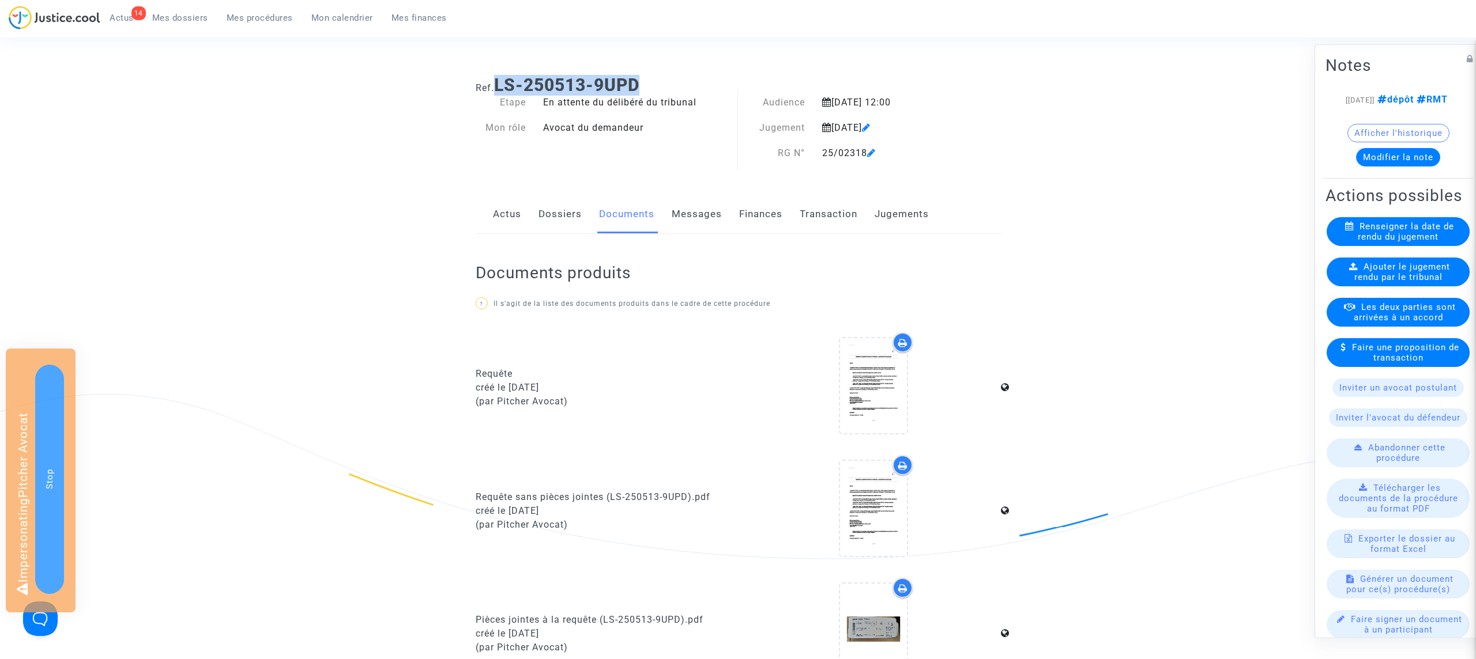
click at [501, 210] on link "Actus" at bounding box center [507, 214] width 28 height 38
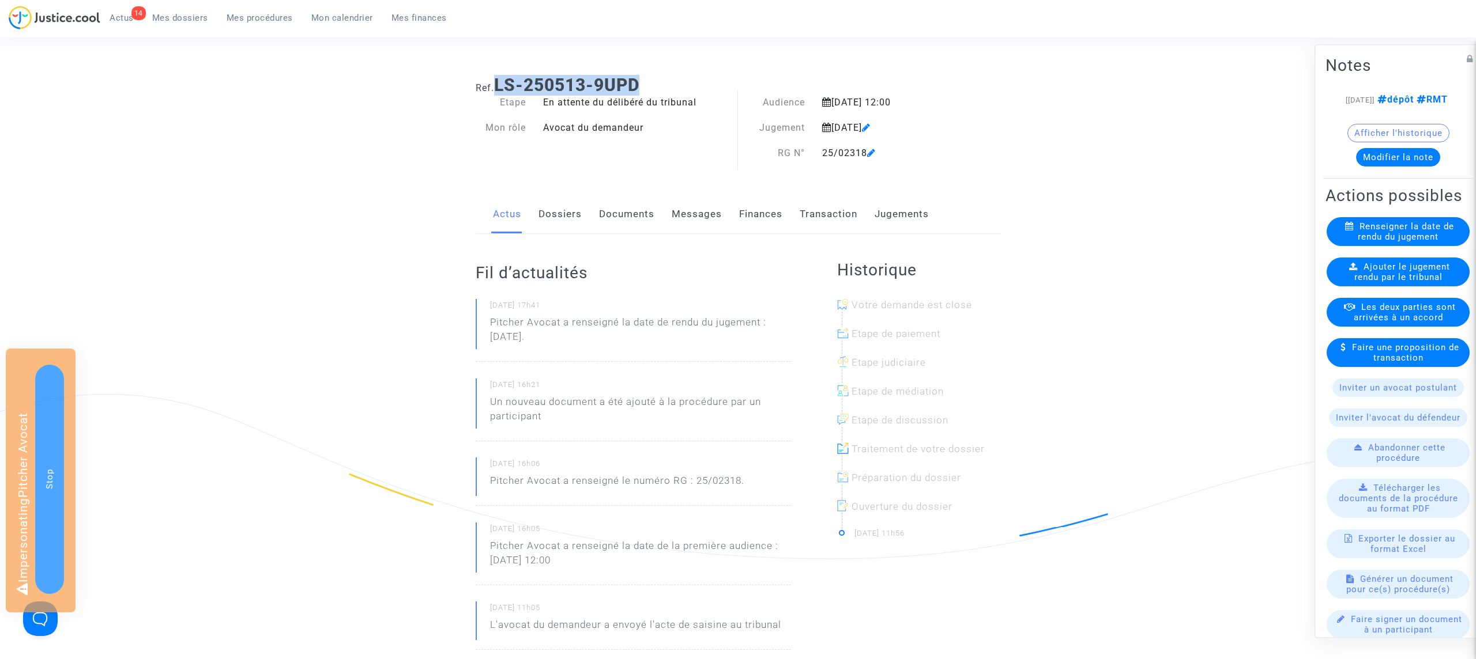
click at [562, 217] on link "Dossiers" at bounding box center [559, 214] width 43 height 38
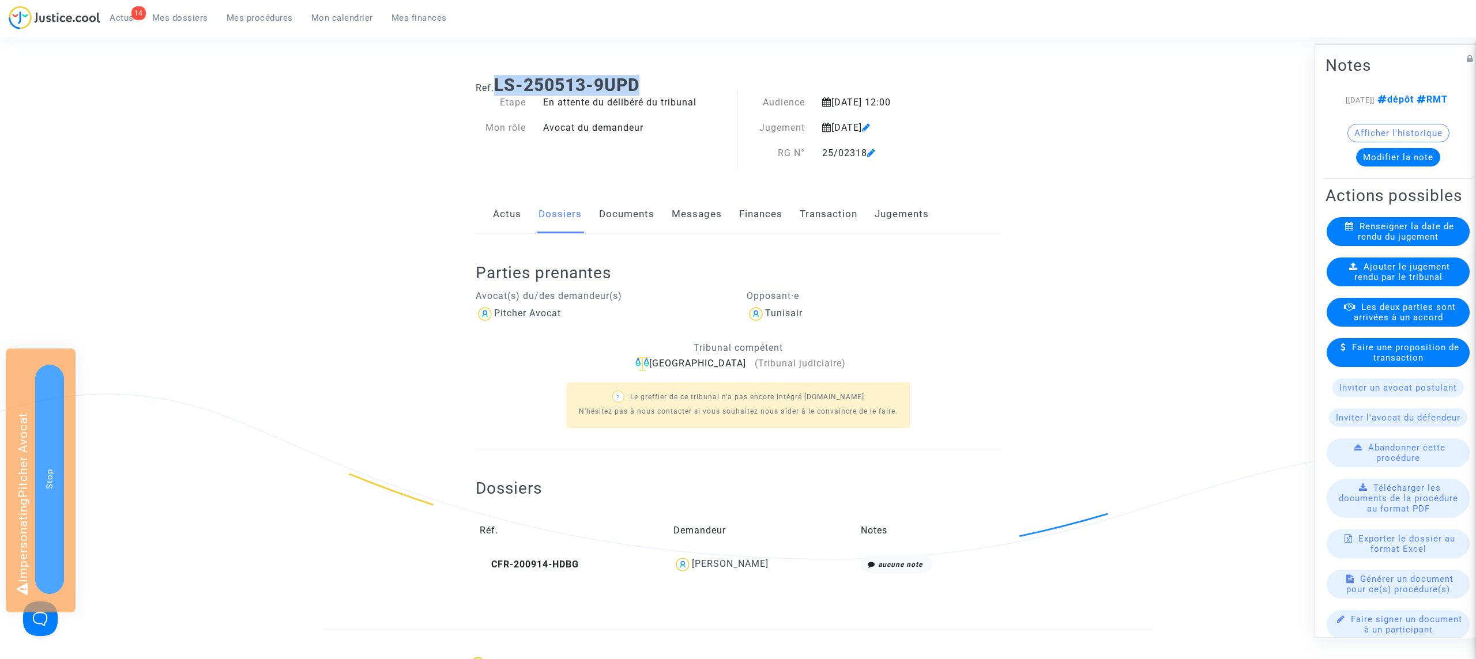
click at [614, 210] on link "Documents" at bounding box center [626, 214] width 55 height 38
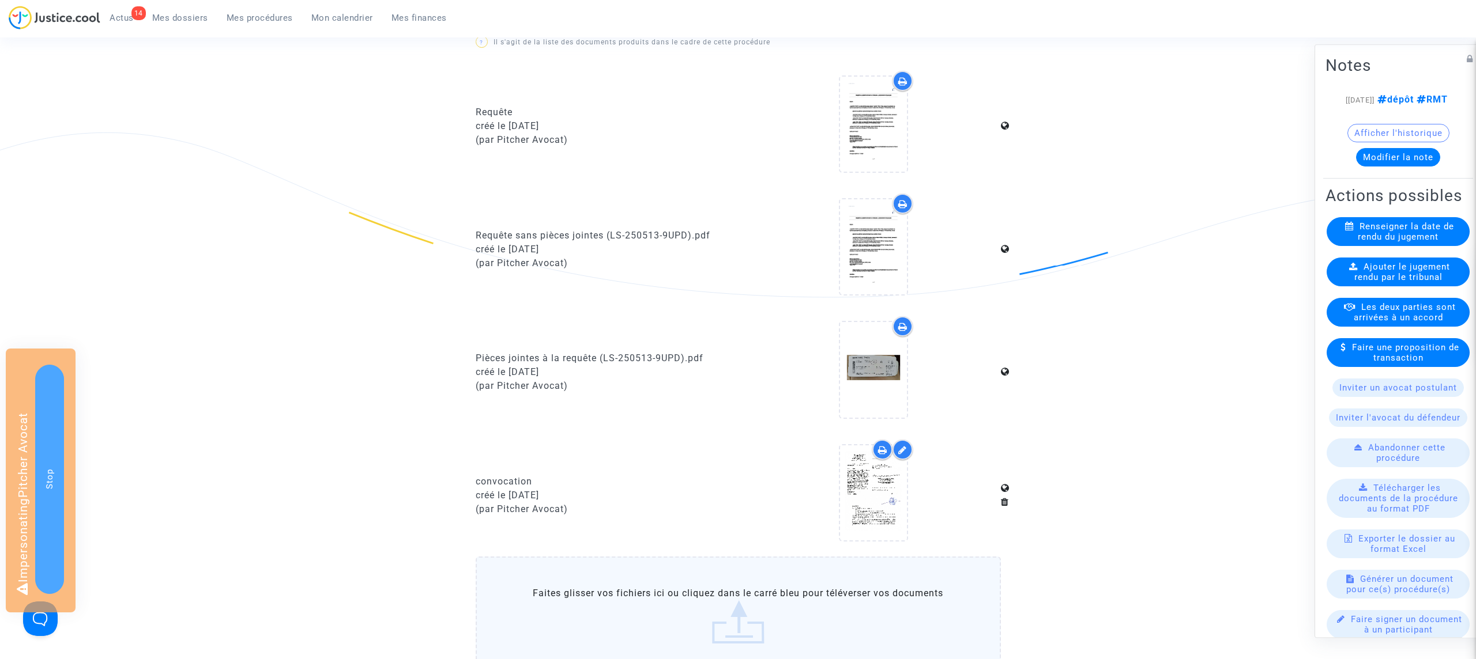
scroll to position [342, 0]
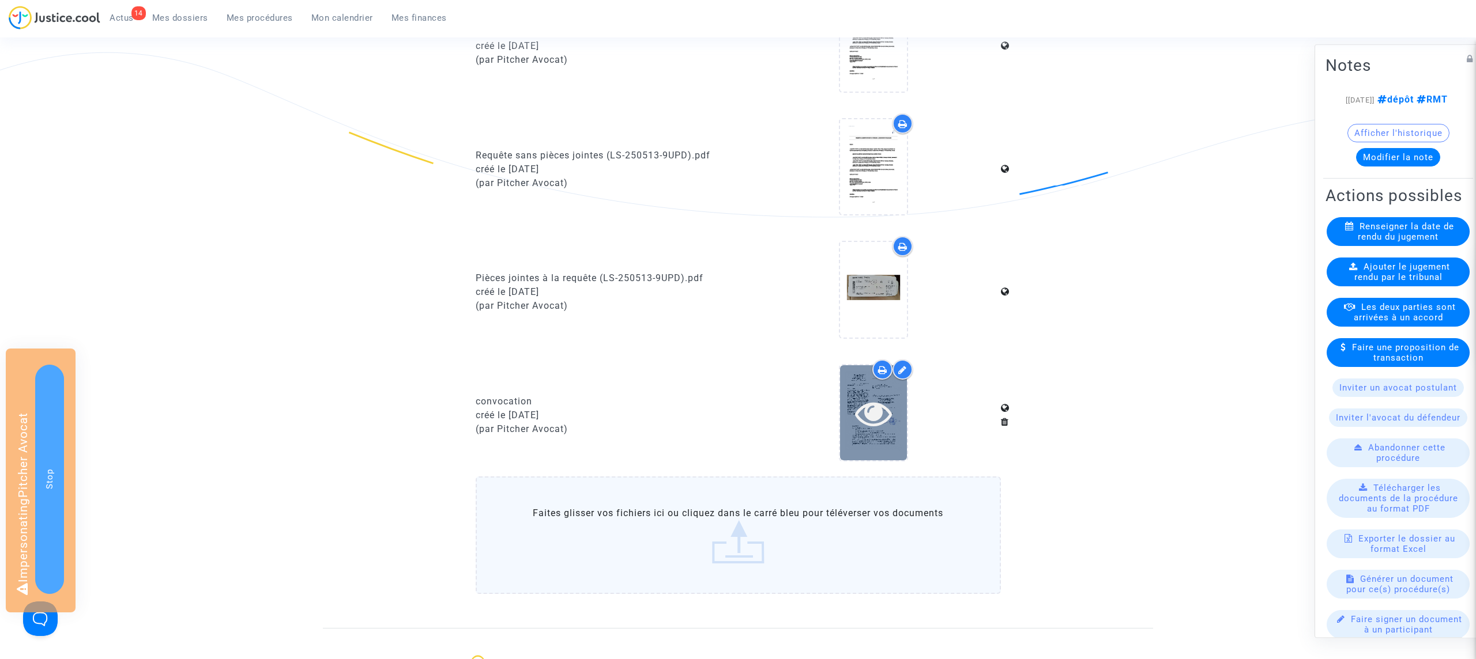
click at [879, 418] on icon at bounding box center [873, 413] width 37 height 37
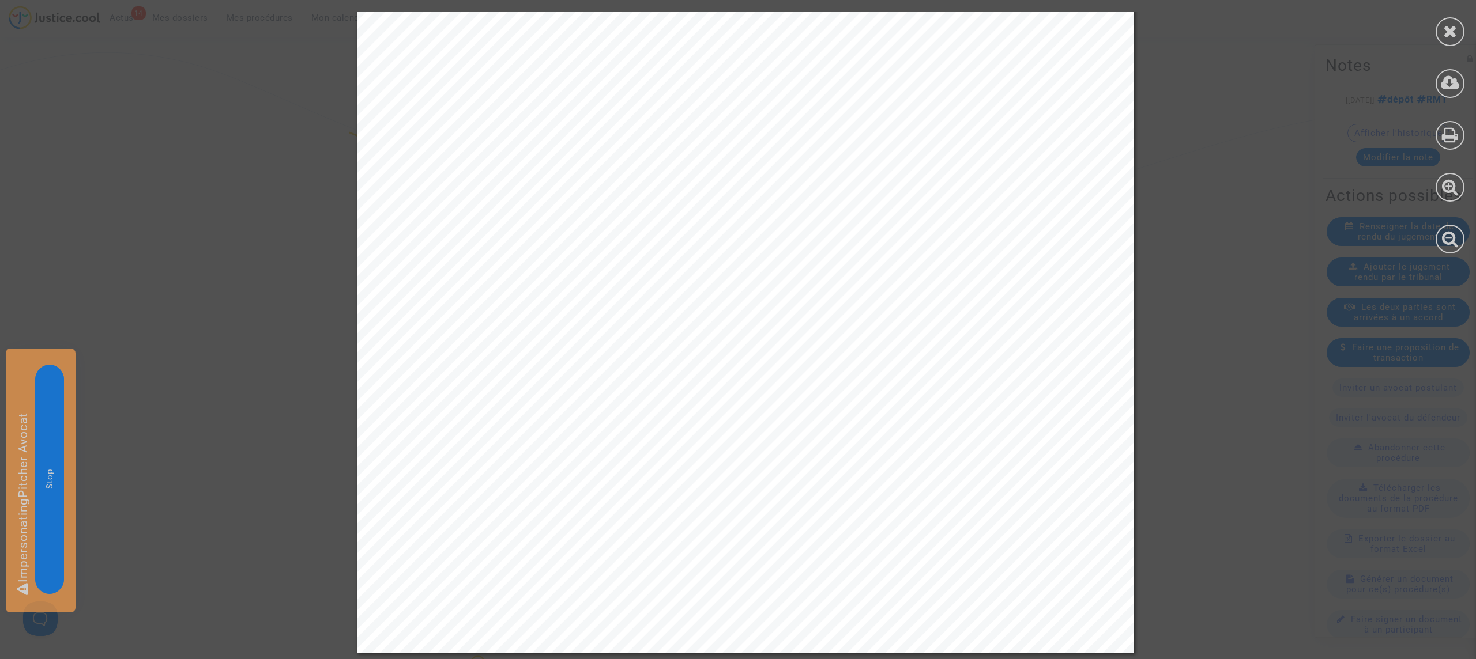
scroll to position [0, 0]
click at [1458, 32] on div at bounding box center [1449, 31] width 29 height 29
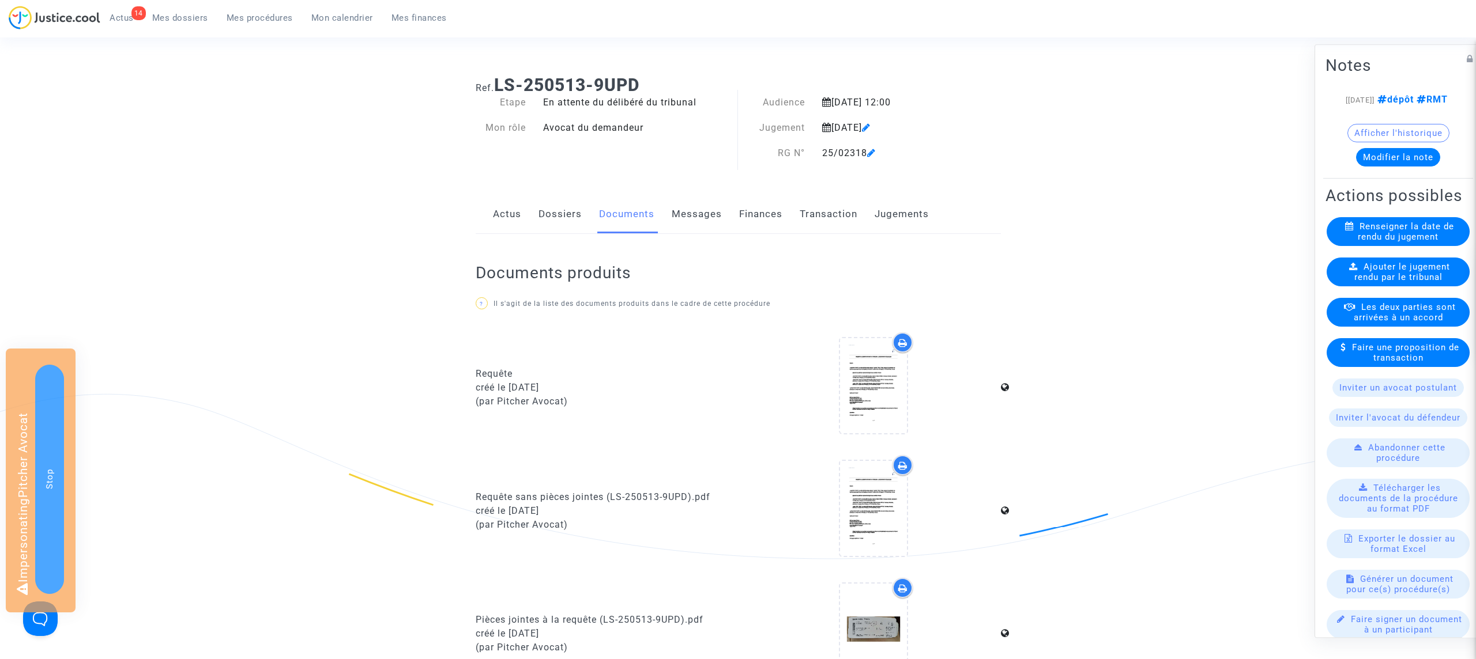
click at [562, 208] on link "Dossiers" at bounding box center [559, 214] width 43 height 38
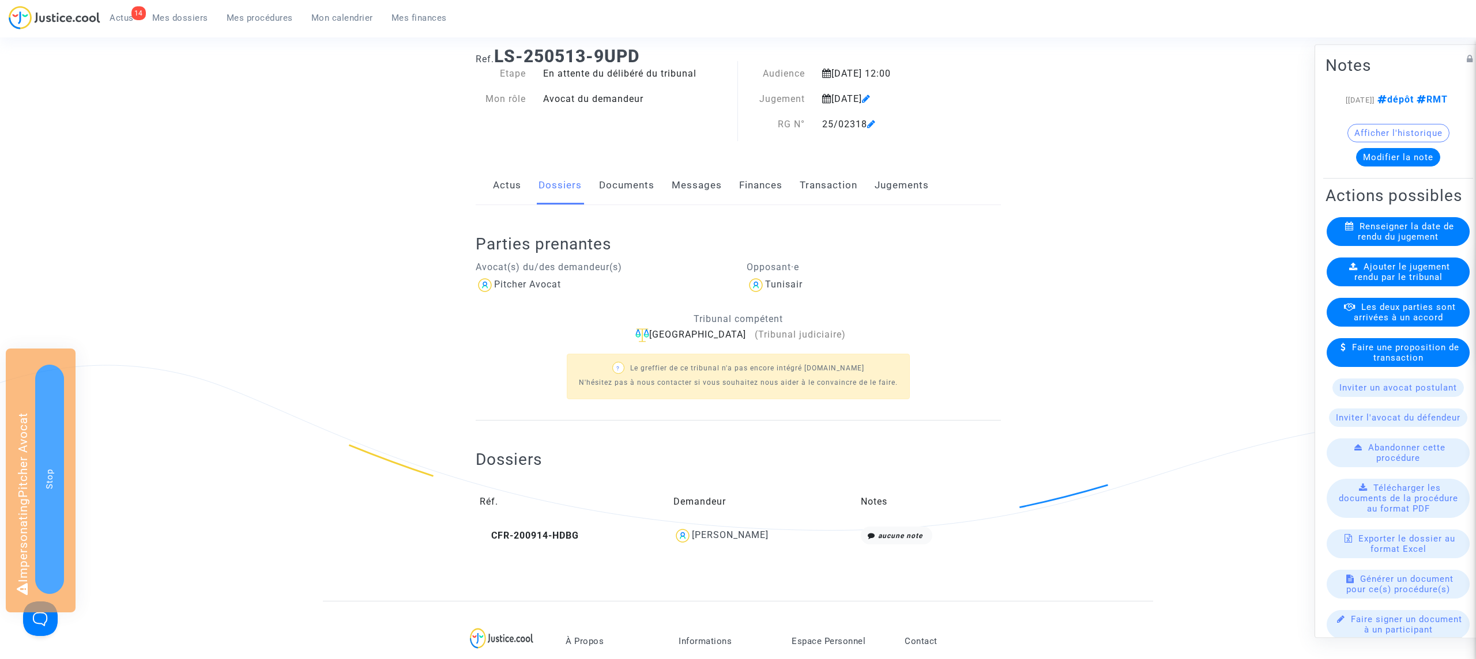
scroll to position [30, 0]
